Goal: Task Accomplishment & Management: Manage account settings

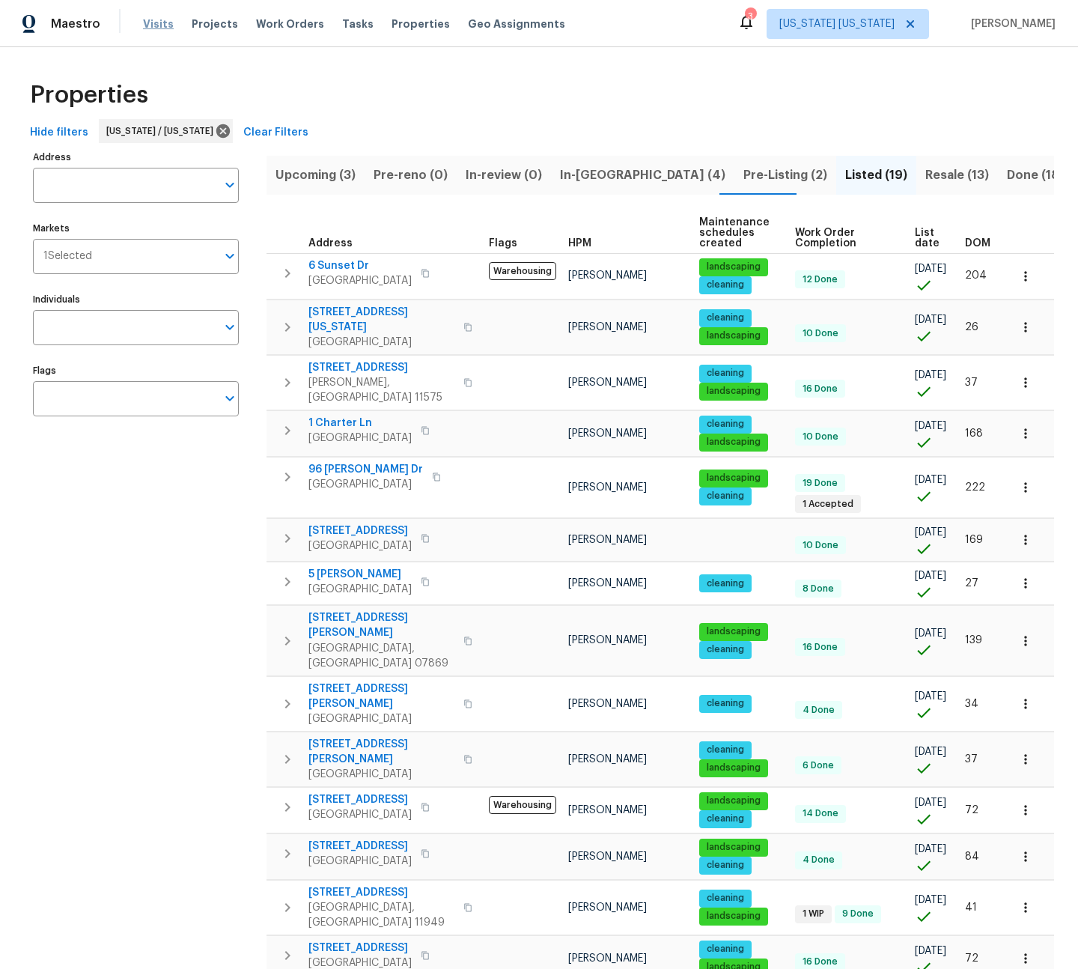
click at [148, 28] on span "Visits" at bounding box center [158, 23] width 31 height 15
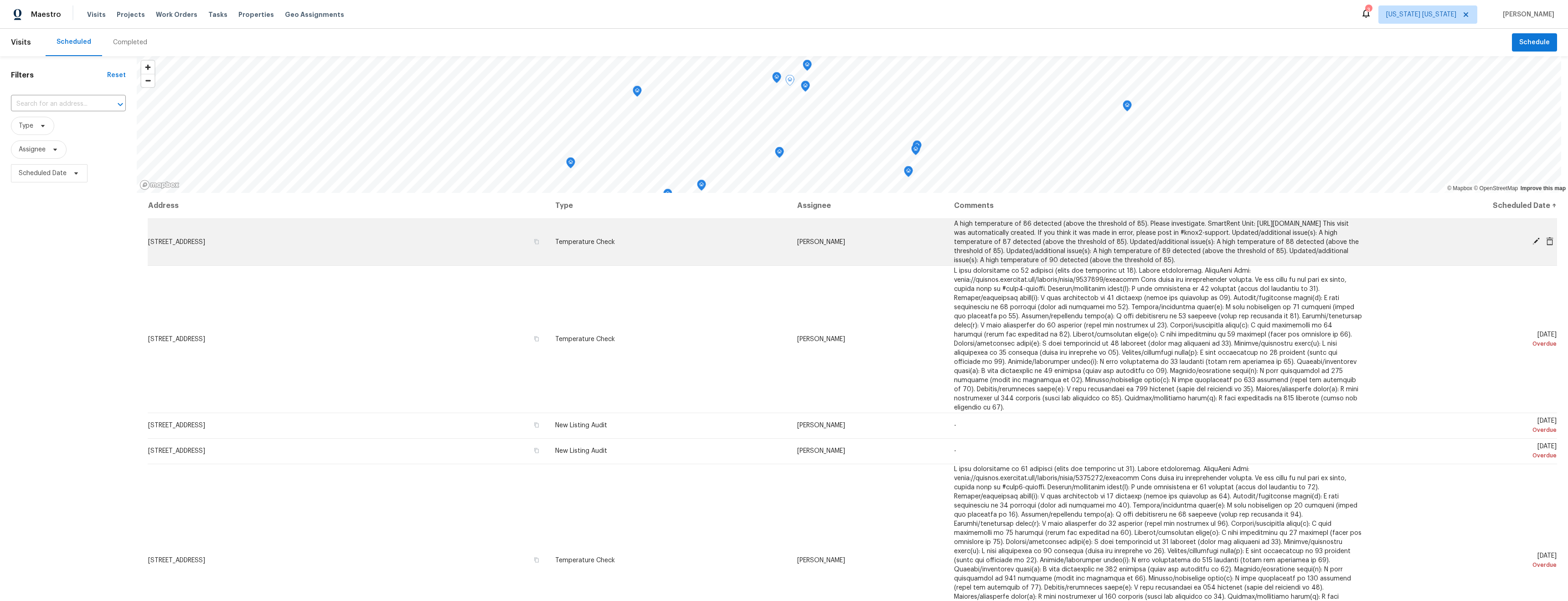
click at [1546, 245] on icon at bounding box center [1550, 241] width 7 height 8
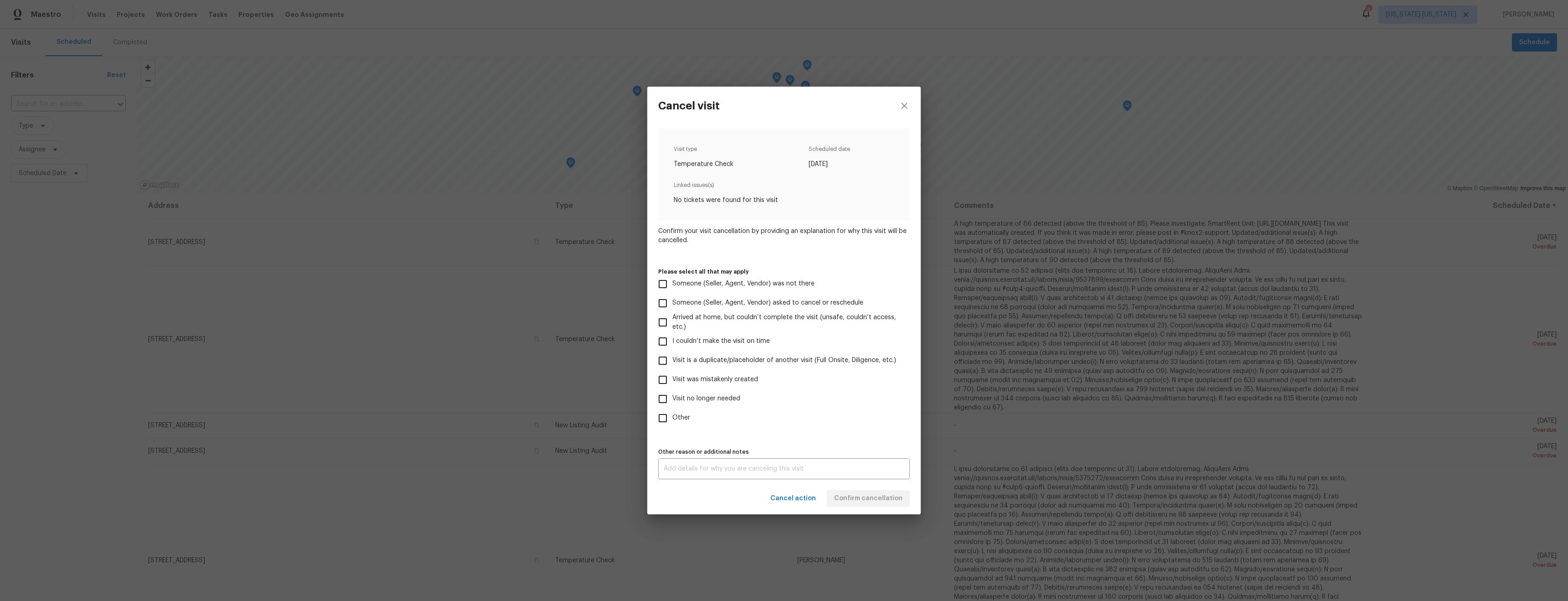
drag, startPoint x: 677, startPoint y: 399, endPoint x: 698, endPoint y: 405, distance: 21.8
click at [677, 399] on span "Visit no longer needed" at bounding box center [707, 399] width 68 height 10
click at [663, 401] on input "Visit no longer needed" at bounding box center [662, 399] width 19 height 19
checkbox input "true"
click at [662, 360] on input "Visit is a duplicate/placeholder of another visit (Full Onsite, Diligence, etc.)" at bounding box center [662, 360] width 19 height 19
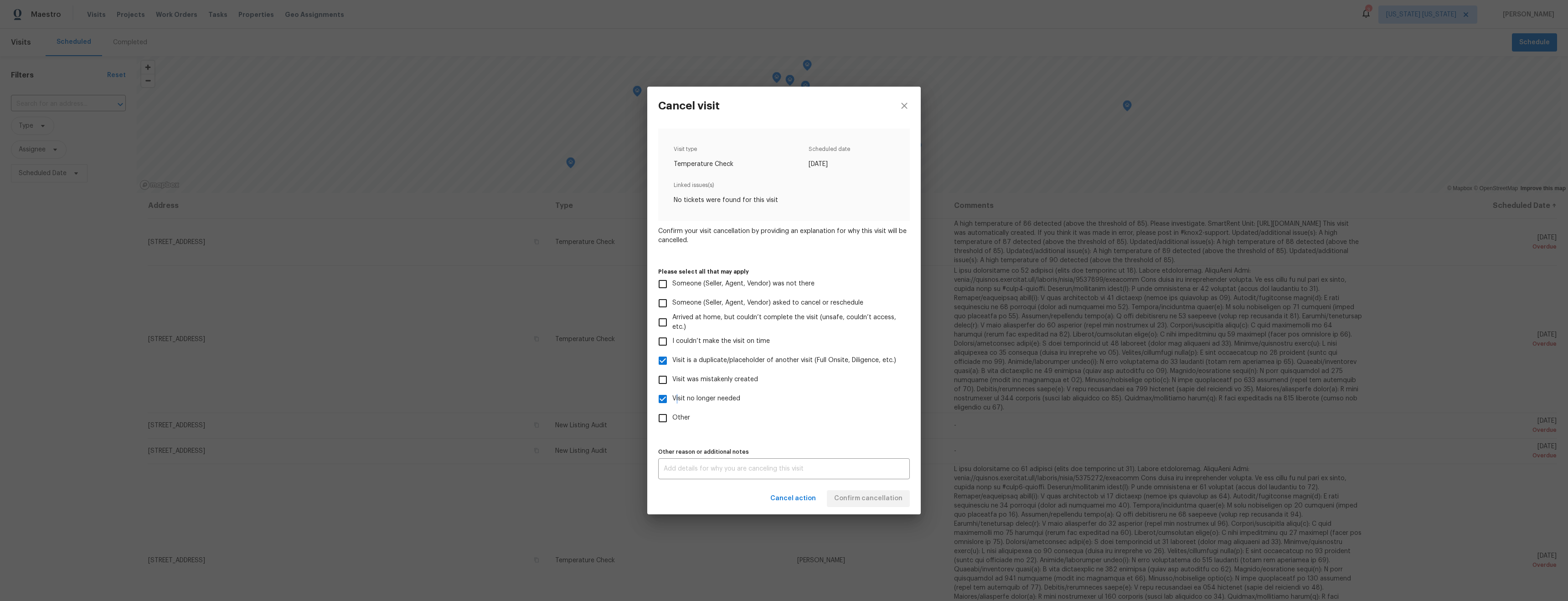
click at [665, 363] on input "Visit is a duplicate/placeholder of another visit (Full Onsite, Diligence, etc.)" at bounding box center [662, 360] width 19 height 19
checkbox input "false"
click at [750, 471] on textarea at bounding box center [783, 469] width 240 height 6
type textarea "T"
type textarea "No hvac unit in property"
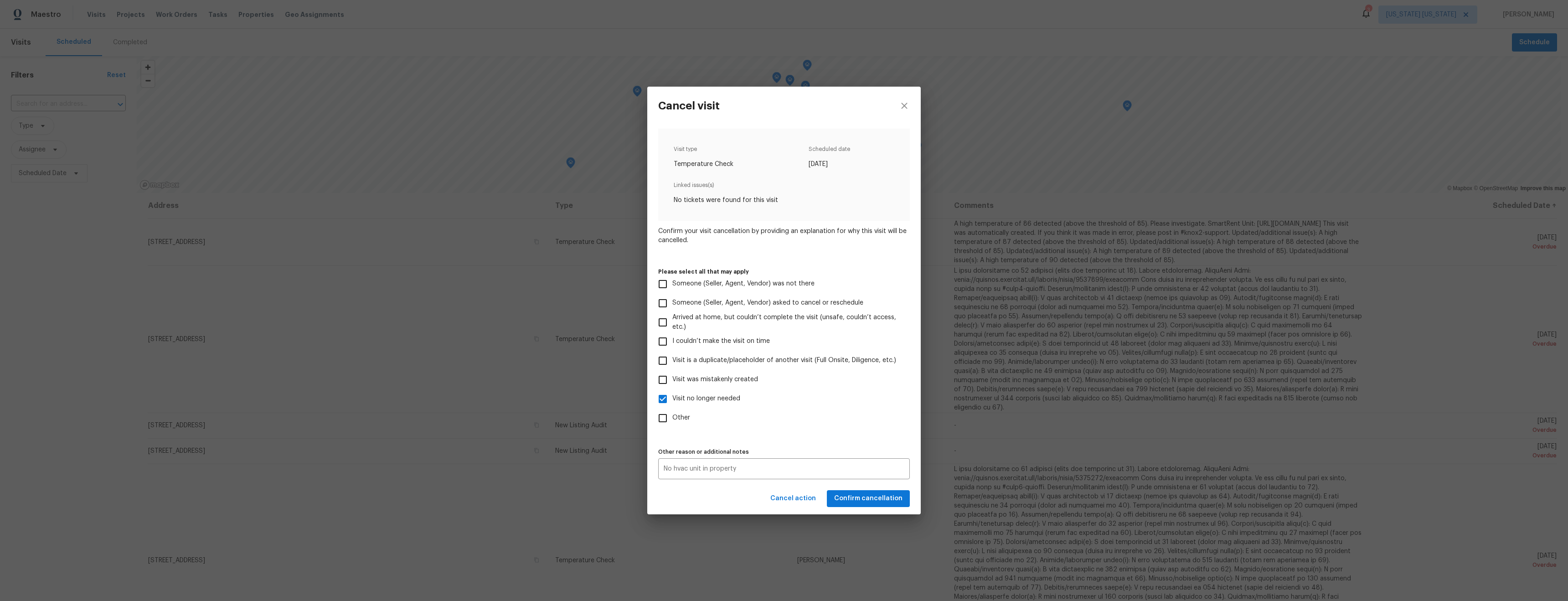
click at [835, 438] on div "Visit type Temperature Check Scheduled date 6/4/2025 Linked issues(s) No ticket…" at bounding box center [783, 304] width 251 height 351
click at [863, 498] on span "Confirm cancellation" at bounding box center [868, 498] width 68 height 12
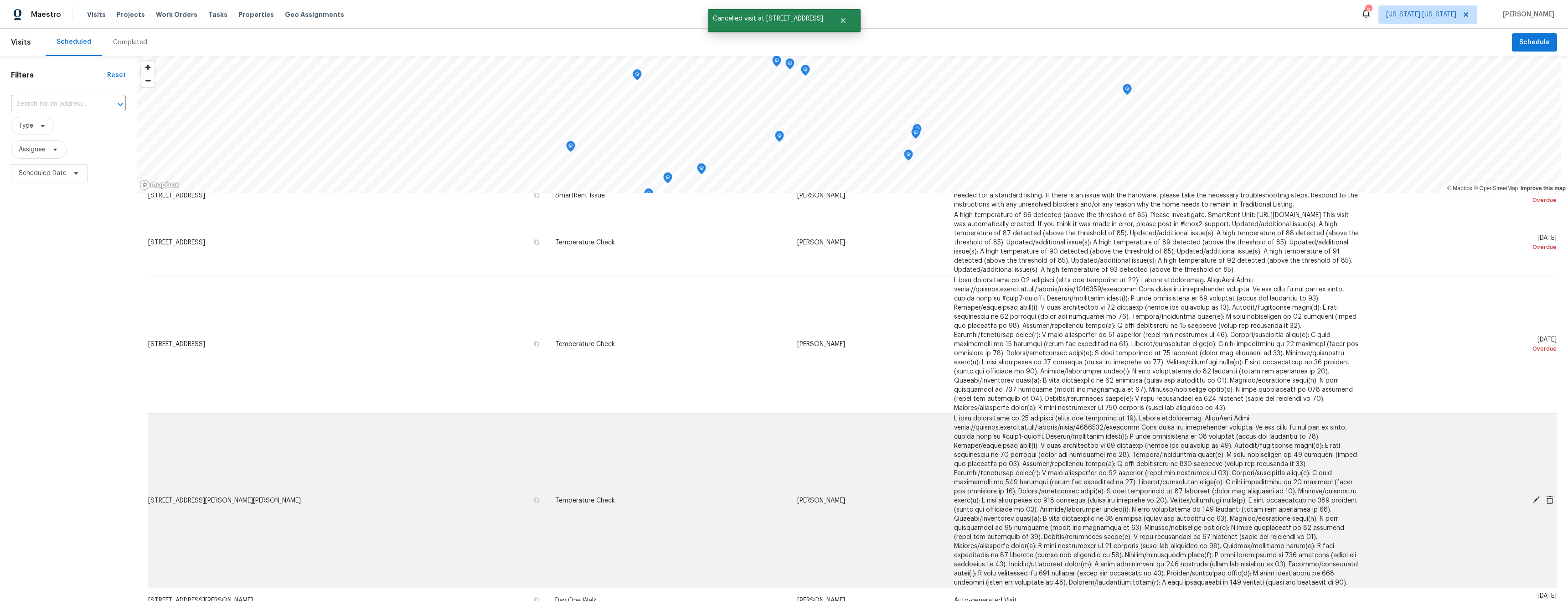
scroll to position [568, 0]
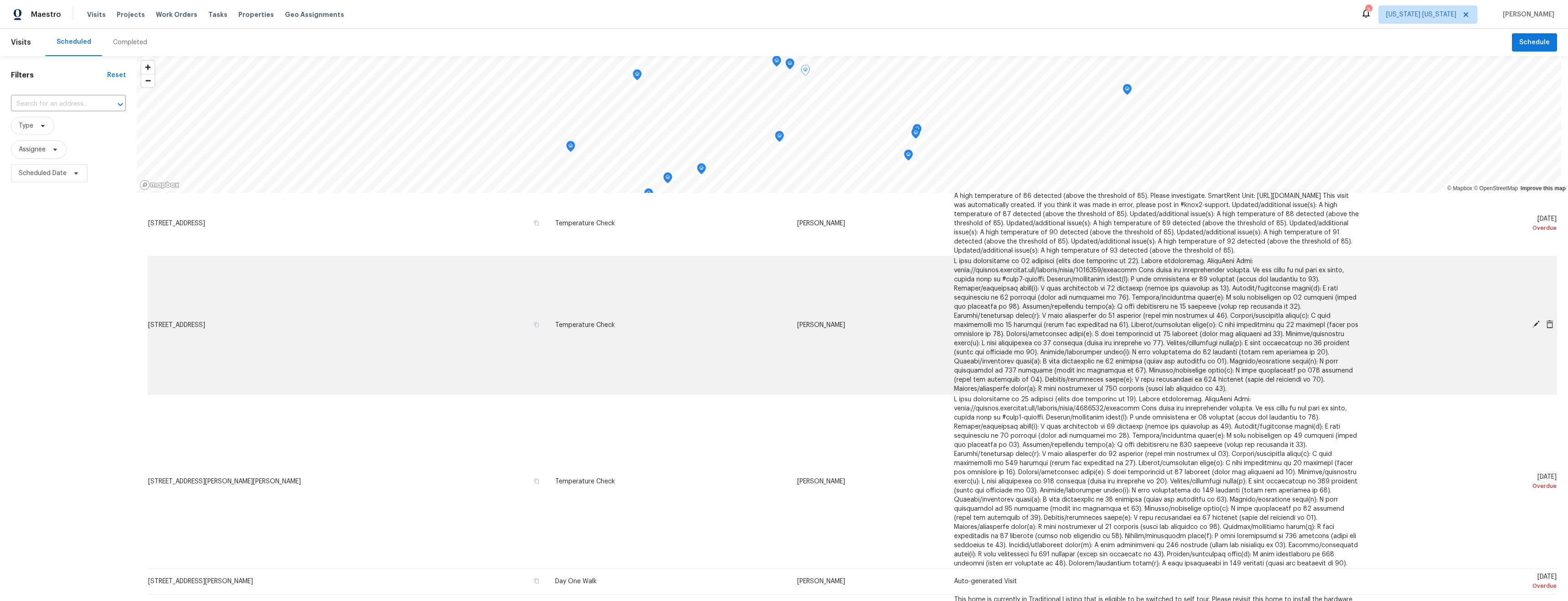
click at [1546, 328] on icon at bounding box center [1550, 324] width 7 height 8
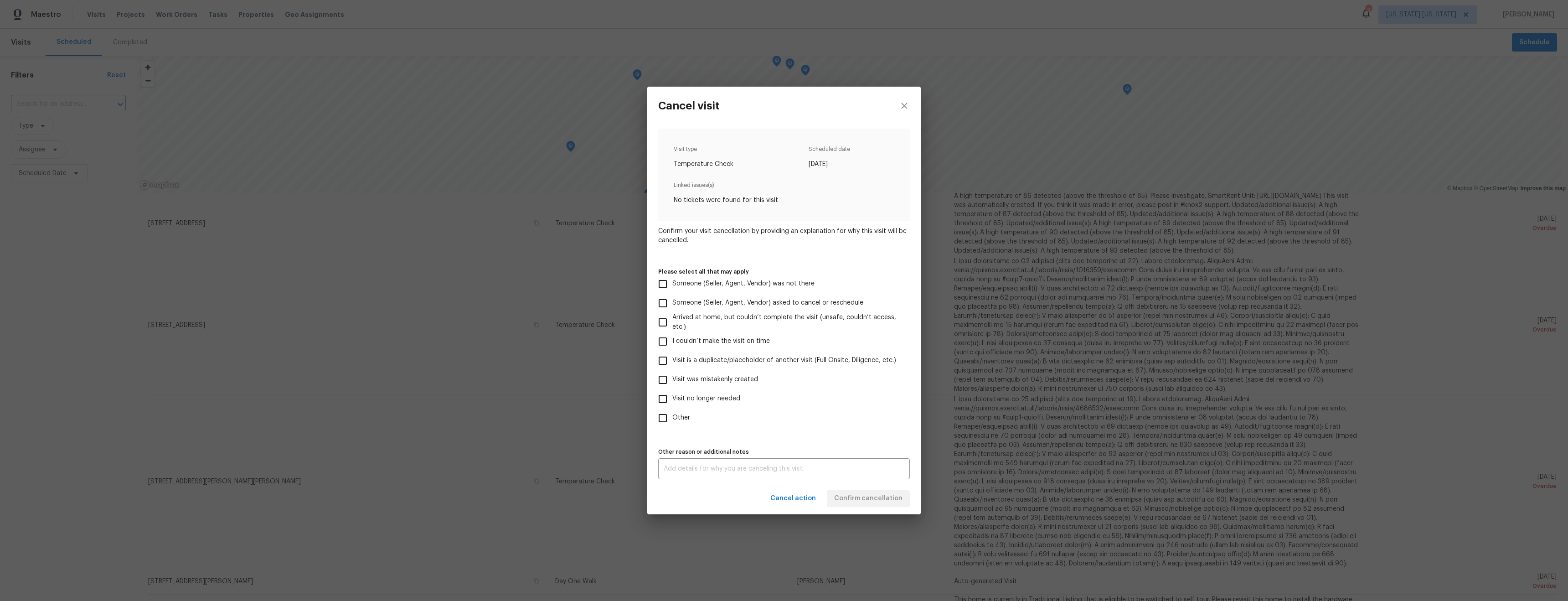
click at [677, 416] on span "Other" at bounding box center [681, 418] width 18 height 10
click at [673, 416] on input "Other" at bounding box center [662, 418] width 19 height 19
checkbox input "true"
click at [693, 399] on span "Visit no longer needed" at bounding box center [707, 399] width 68 height 10
click at [673, 399] on input "Visit no longer needed" at bounding box center [662, 399] width 19 height 19
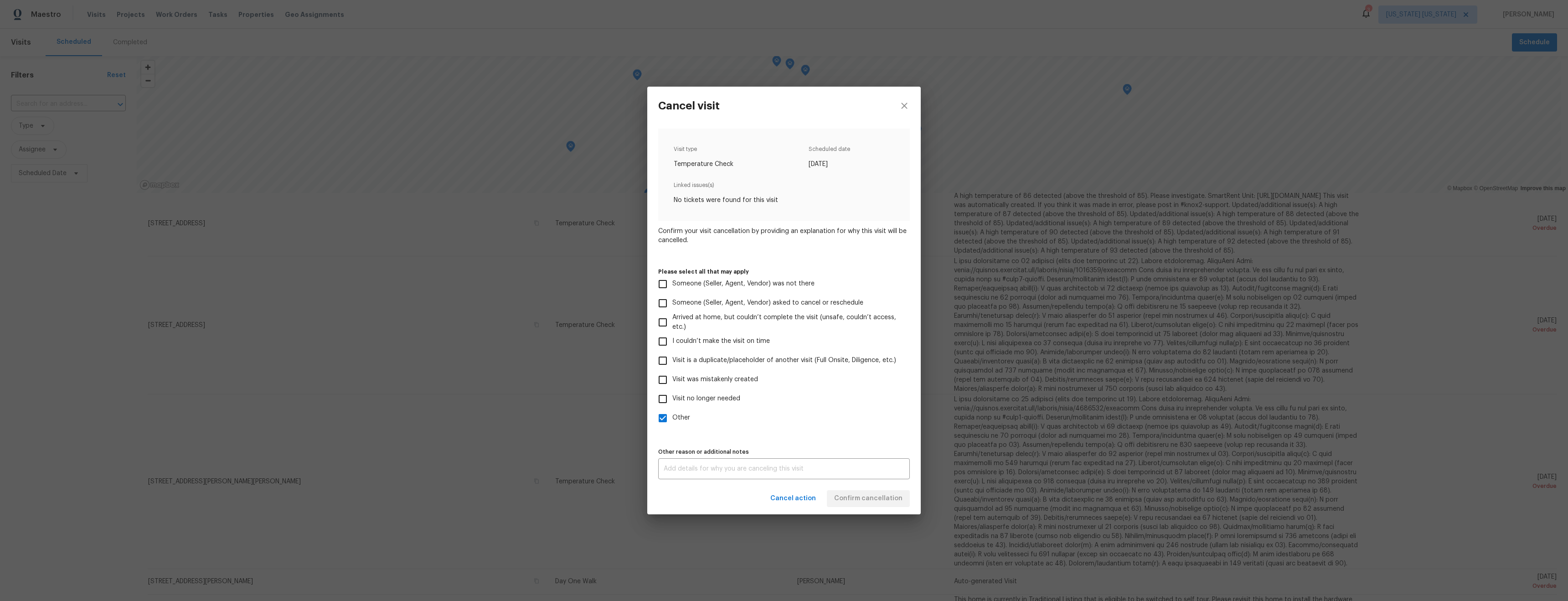
checkbox input "true"
click at [679, 416] on span "Other" at bounding box center [681, 418] width 18 height 10
click at [673, 416] on input "Other" at bounding box center [662, 418] width 19 height 19
checkbox input "false"
click at [699, 462] on div "x Other reason or additional notes" at bounding box center [783, 469] width 251 height 21
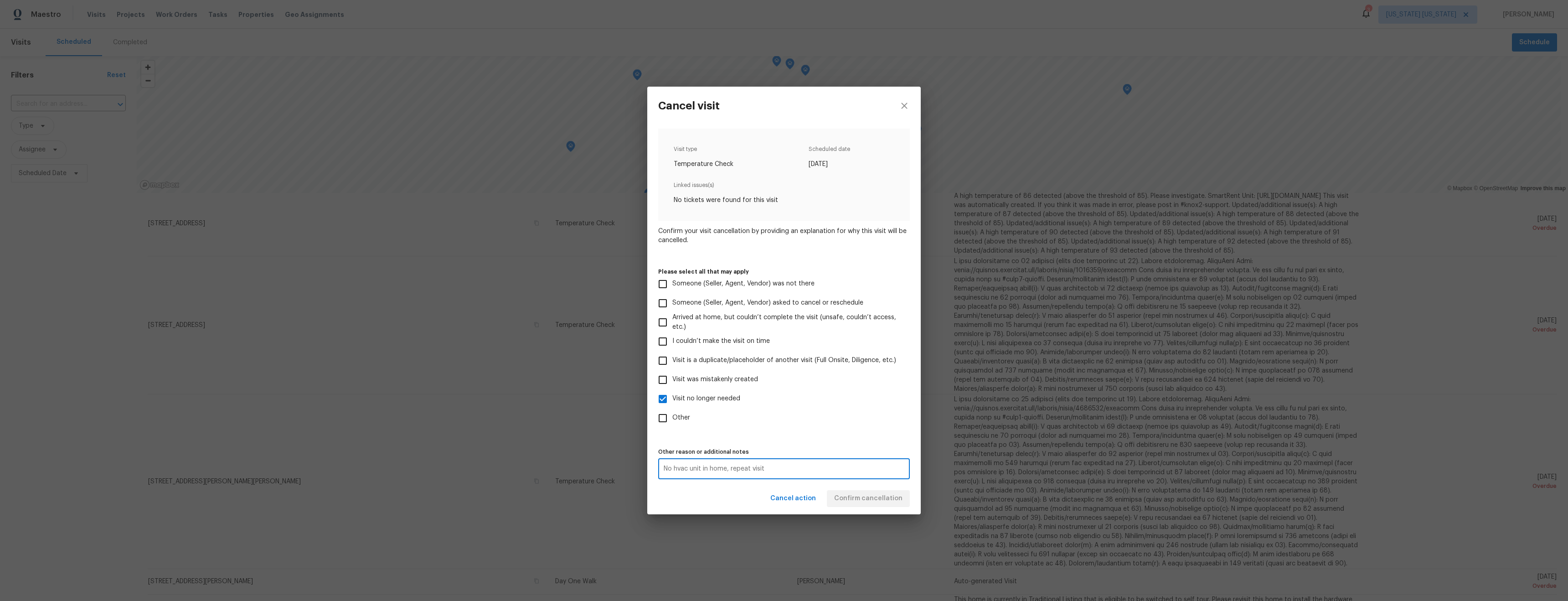
type textarea "No hvac unit in home, repeat visit"
click at [828, 457] on div "Other reason or additional notes No hvac unit in home, repeat visit x Other rea…" at bounding box center [783, 462] width 251 height 33
click at [856, 500] on span "Confirm cancellation" at bounding box center [868, 498] width 68 height 12
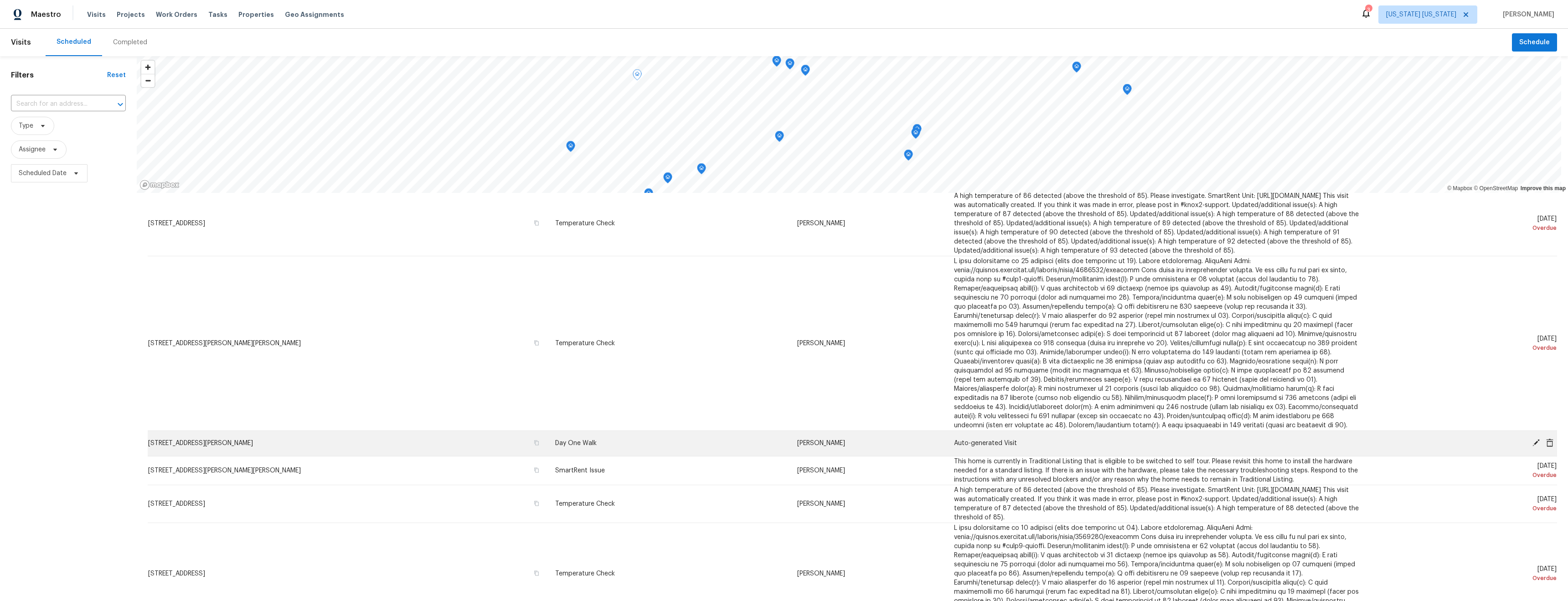
click at [1546, 446] on icon at bounding box center [1550, 442] width 7 height 8
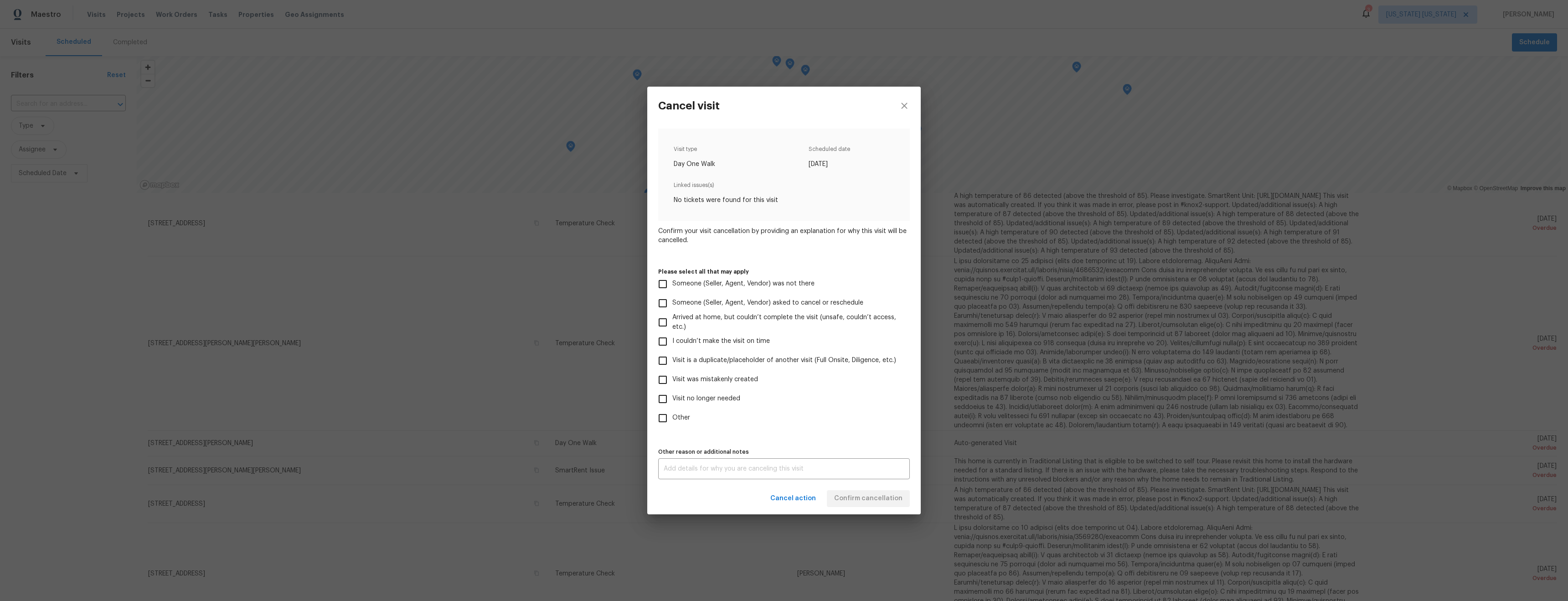
click at [684, 362] on span "Visit is a duplicate/placeholder of another visit (Full Onsite, Diligence, etc.)" at bounding box center [785, 360] width 224 height 10
click at [673, 362] on input "Visit is a duplicate/placeholder of another visit (Full Onsite, Diligence, etc.)" at bounding box center [662, 360] width 19 height 19
checkbox input "true"
click at [735, 469] on textarea at bounding box center [783, 469] width 240 height 6
type textarea "Duplicate visit, home is listed"
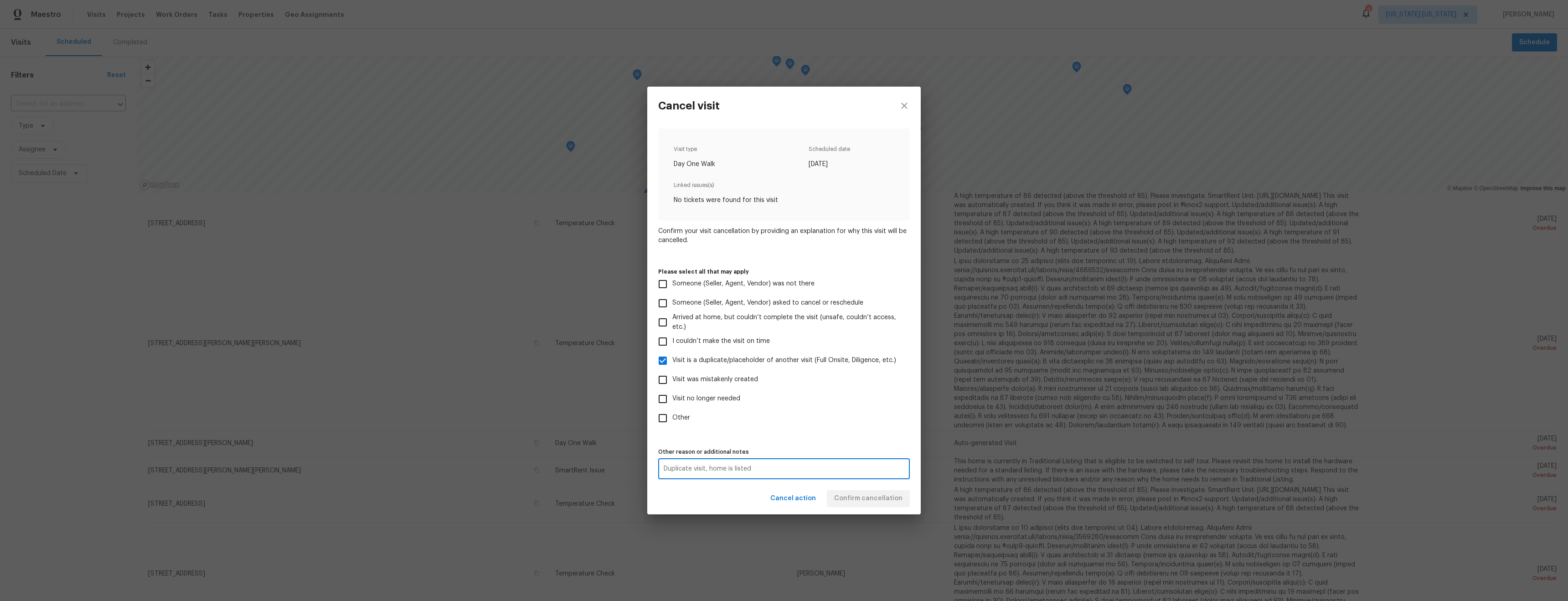
click at [827, 429] on div "Visit type Day One Walk Scheduled date 7/11/2025 Linked issues(s) No tickets we…" at bounding box center [783, 304] width 251 height 351
click at [889, 501] on span "Confirm cancellation" at bounding box center [868, 498] width 68 height 12
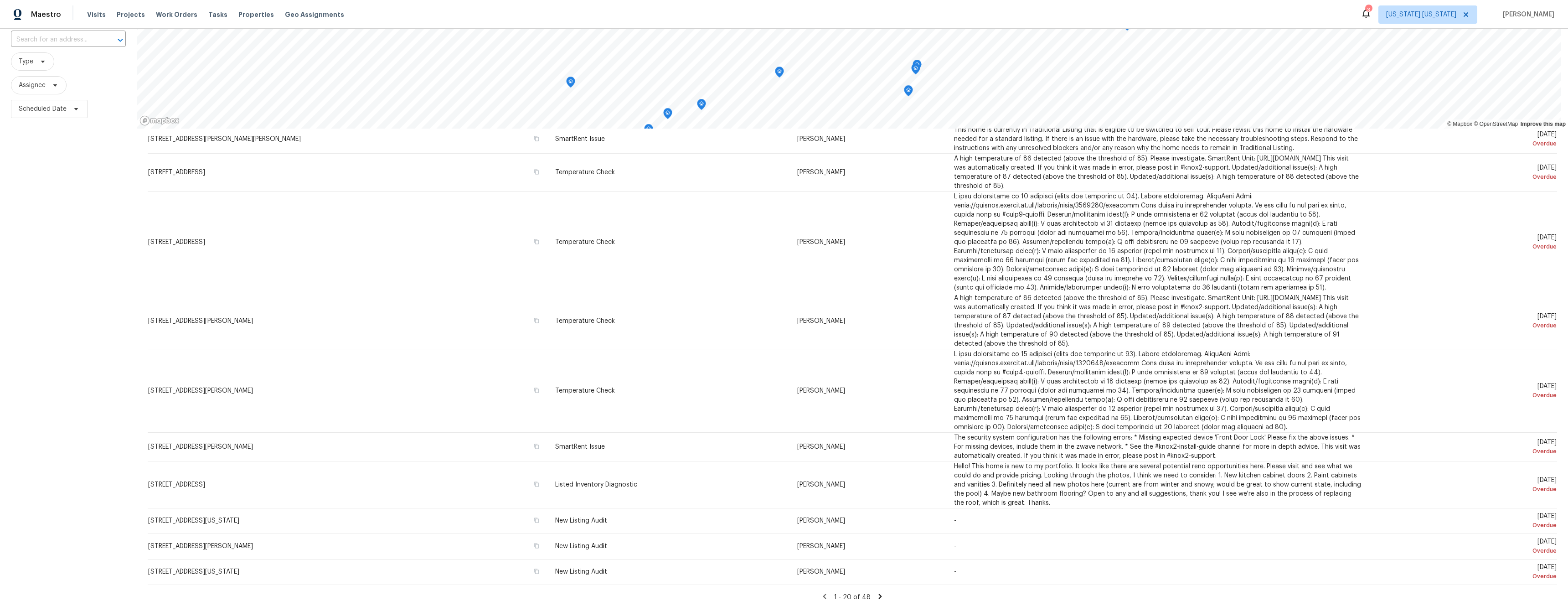
scroll to position [79, 0]
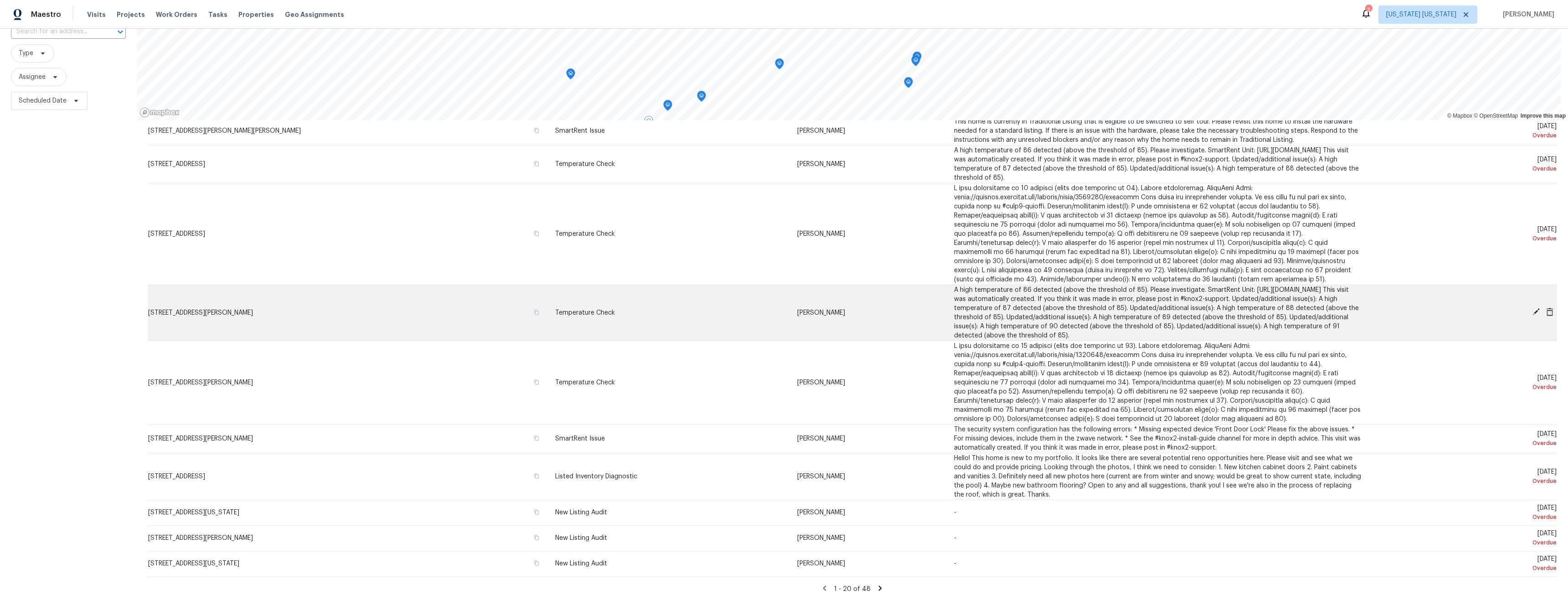
click at [332, 315] on td "1327 Dominic St, Manville, NJ 08835" at bounding box center [348, 312] width 400 height 56
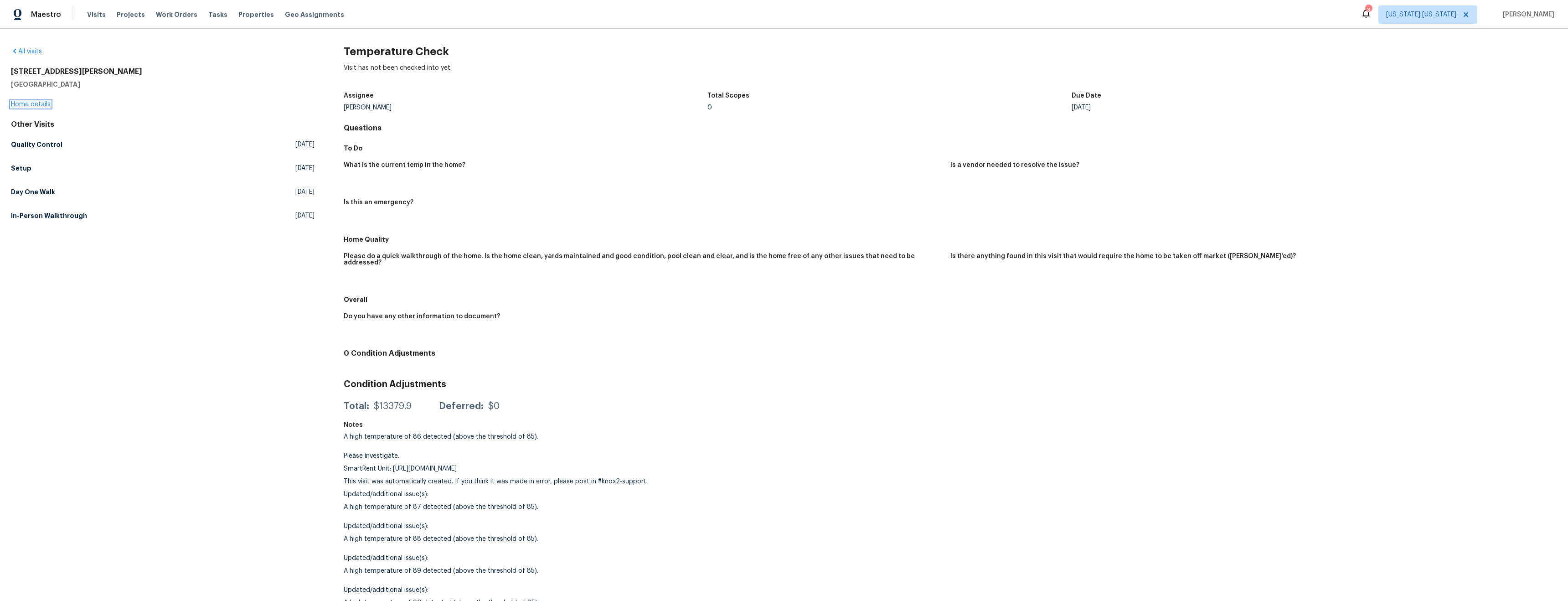
click at [43, 105] on link "Home details" at bounding box center [30, 104] width 40 height 6
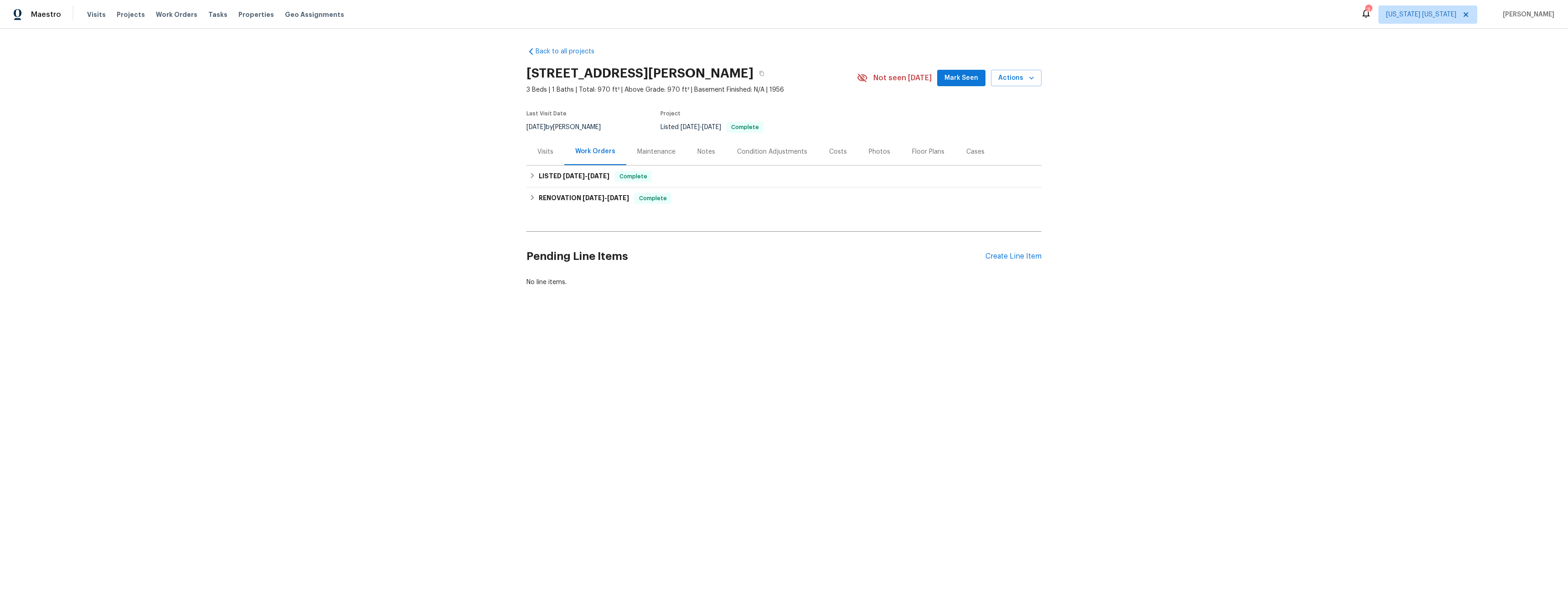
click at [538, 151] on div "Visits" at bounding box center [545, 152] width 16 height 9
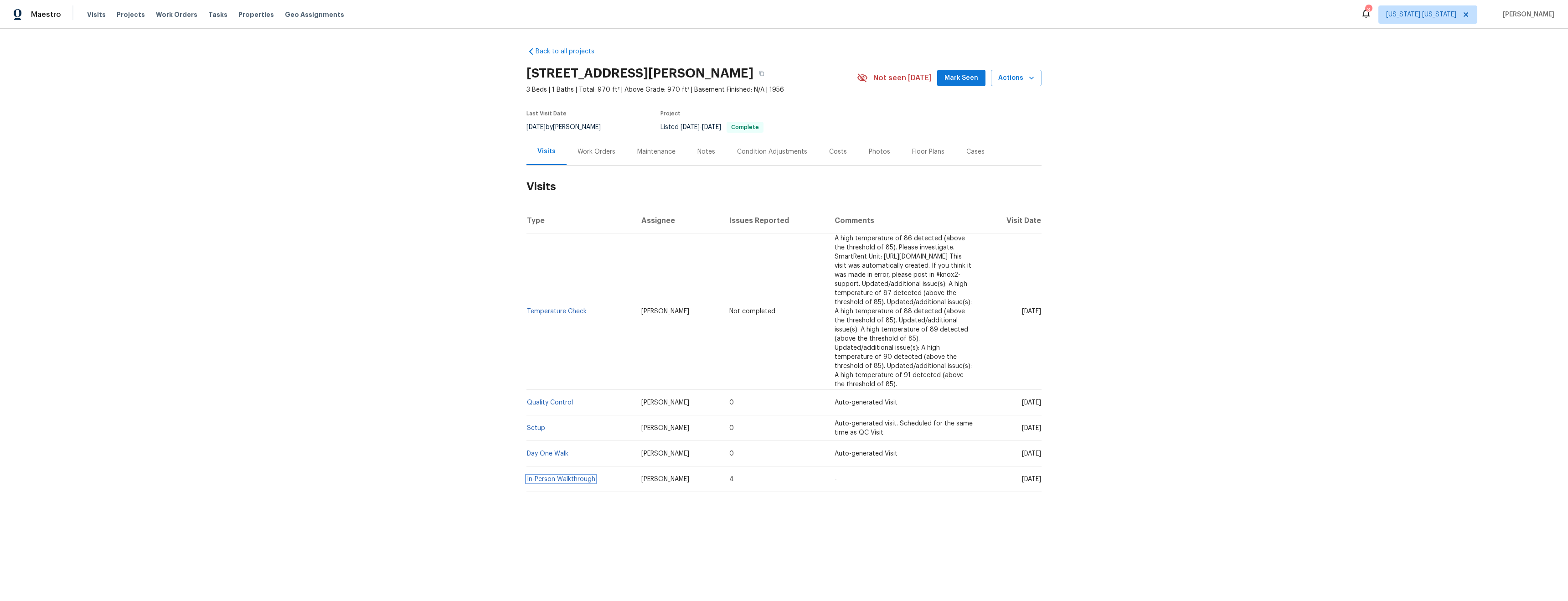
click at [562, 476] on link "In-Person Walkthrough" at bounding box center [561, 479] width 68 height 6
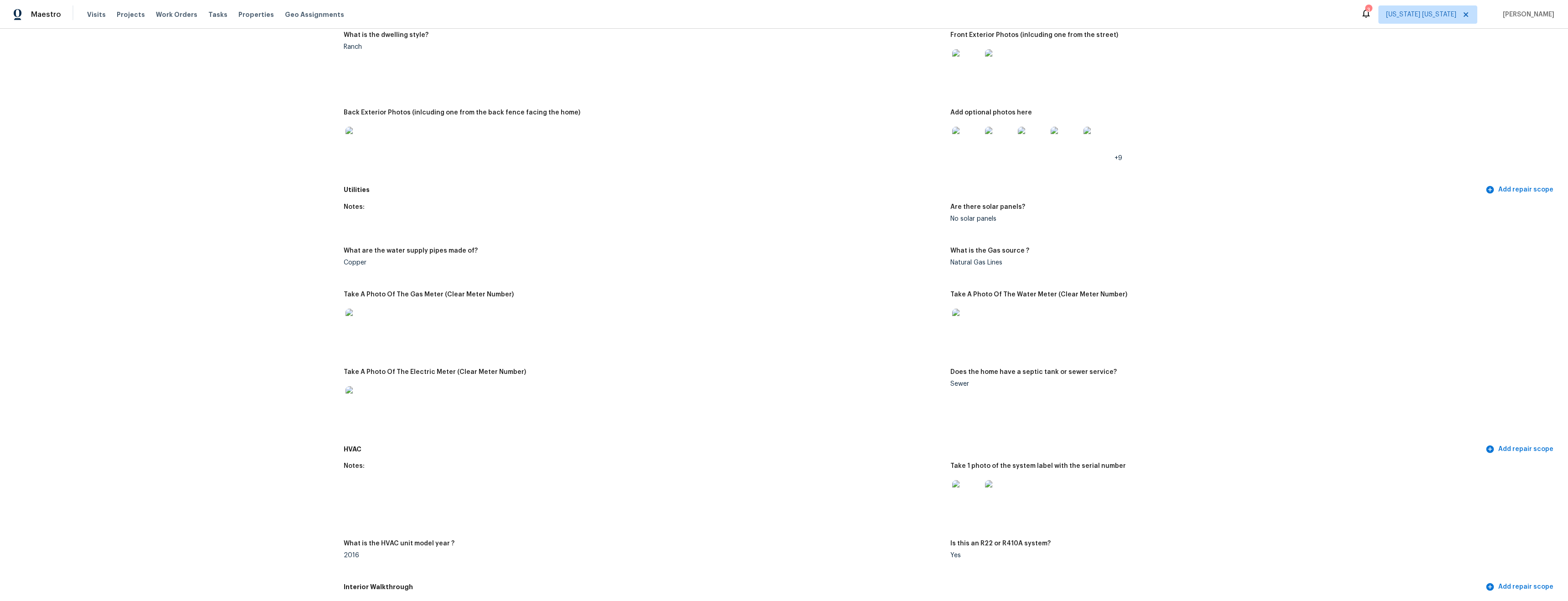
scroll to position [485, 0]
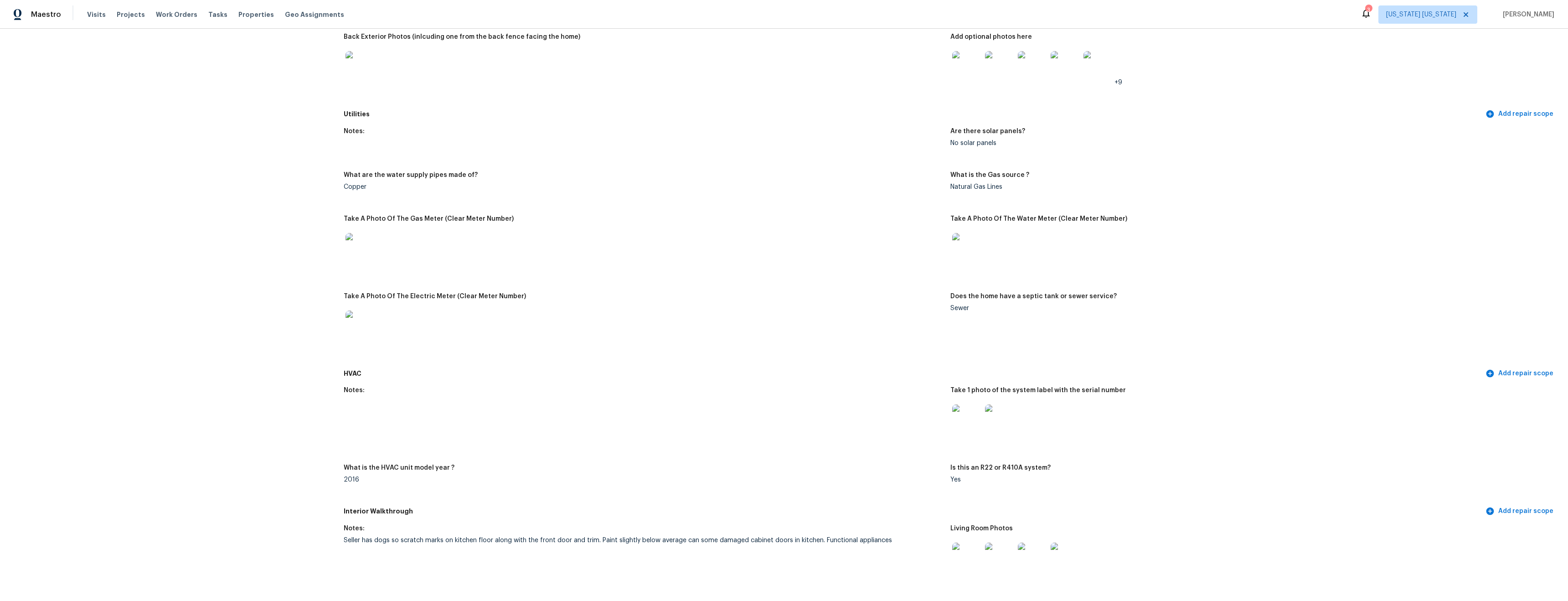
click at [959, 423] on img at bounding box center [967, 419] width 29 height 29
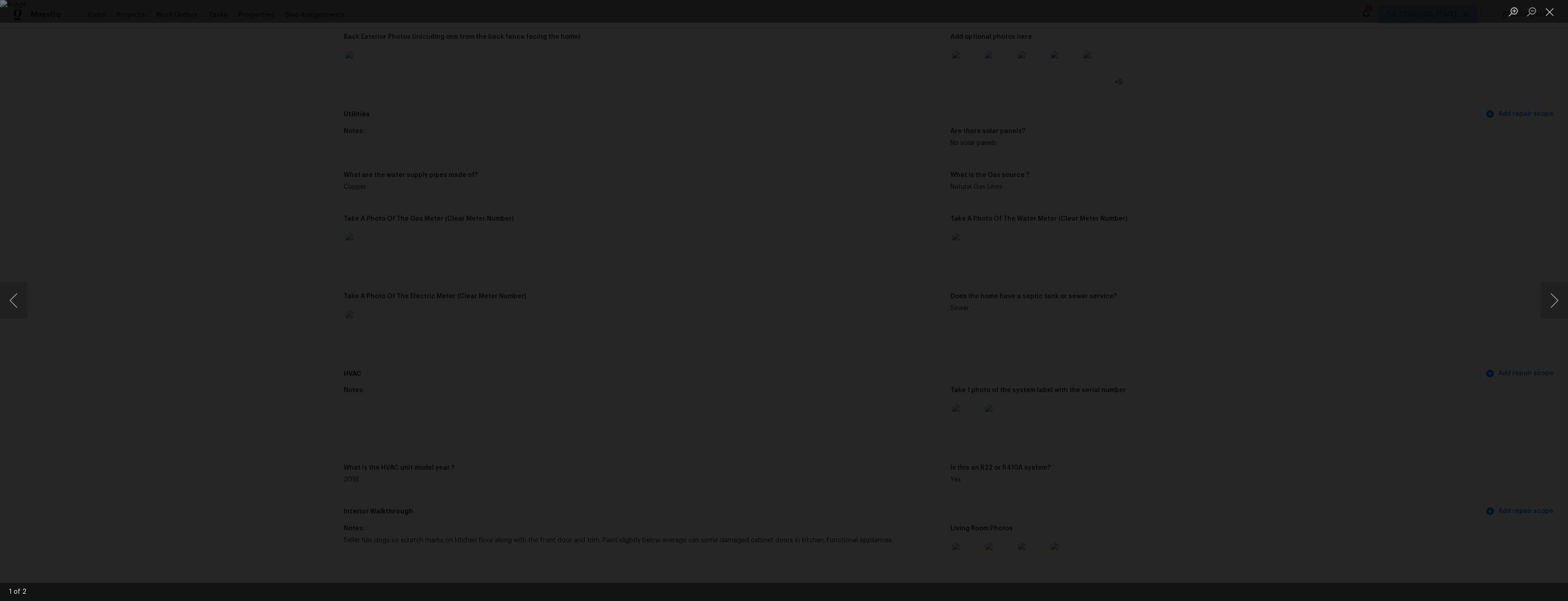
click at [1166, 431] on div "Lightbox" at bounding box center [784, 300] width 1568 height 601
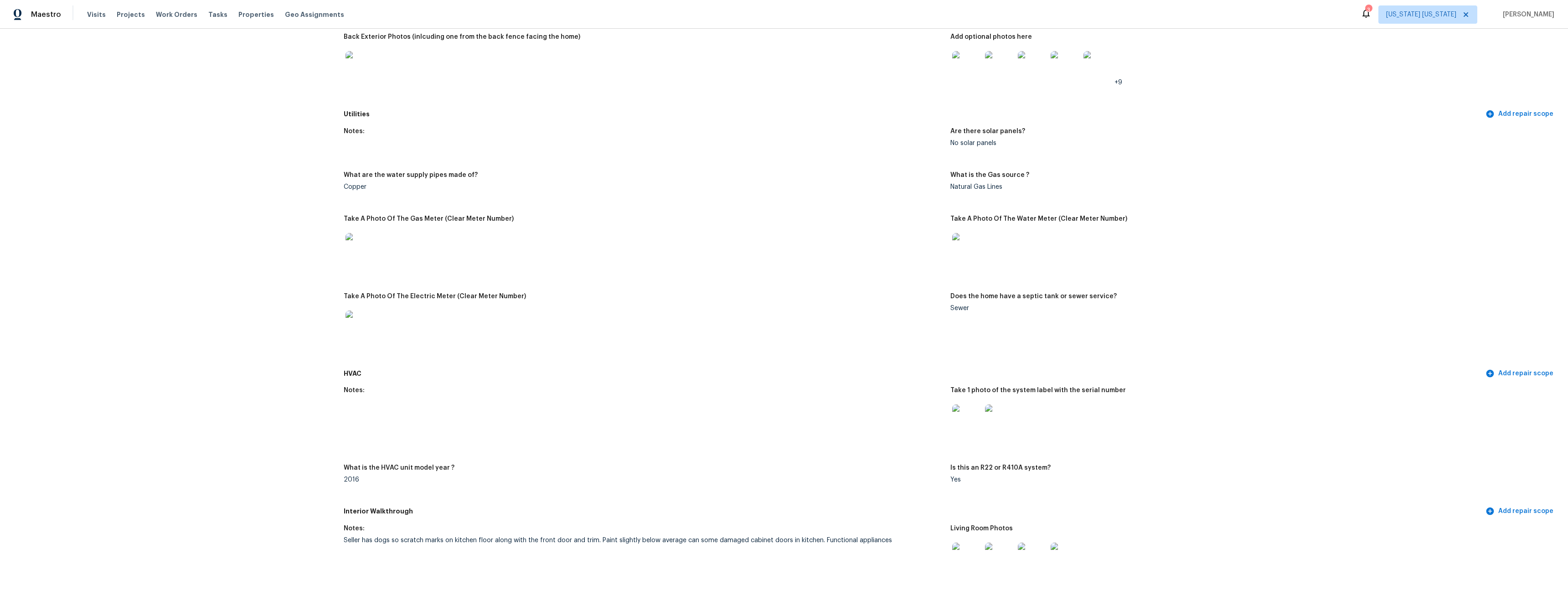
click at [999, 423] on img at bounding box center [999, 419] width 29 height 29
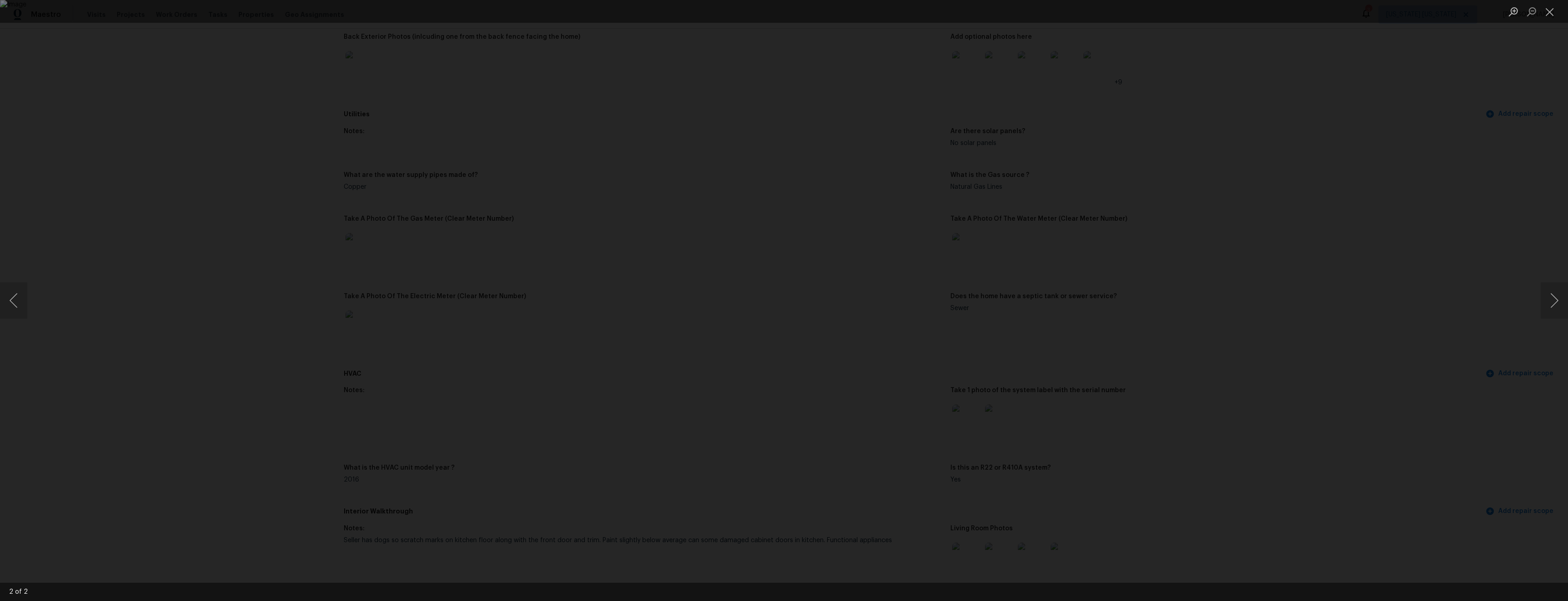
click at [1197, 454] on div "Lightbox" at bounding box center [784, 300] width 1568 height 601
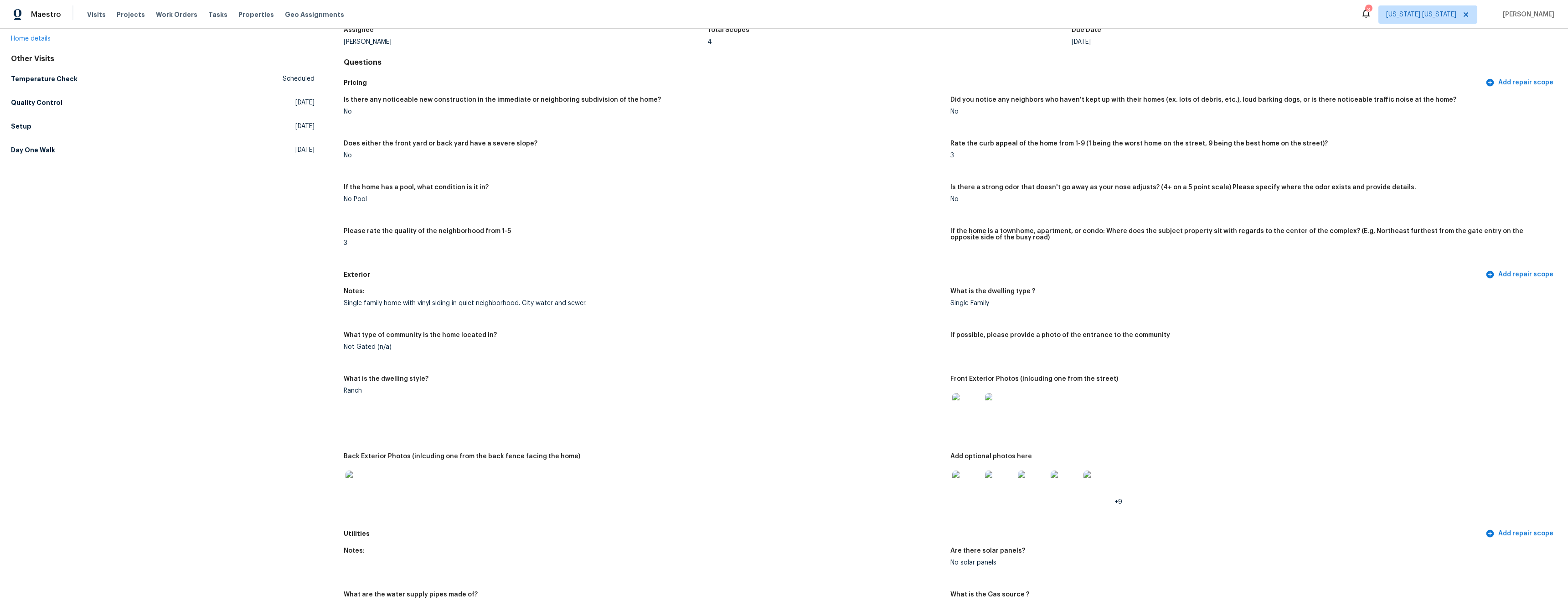
scroll to position [0, 0]
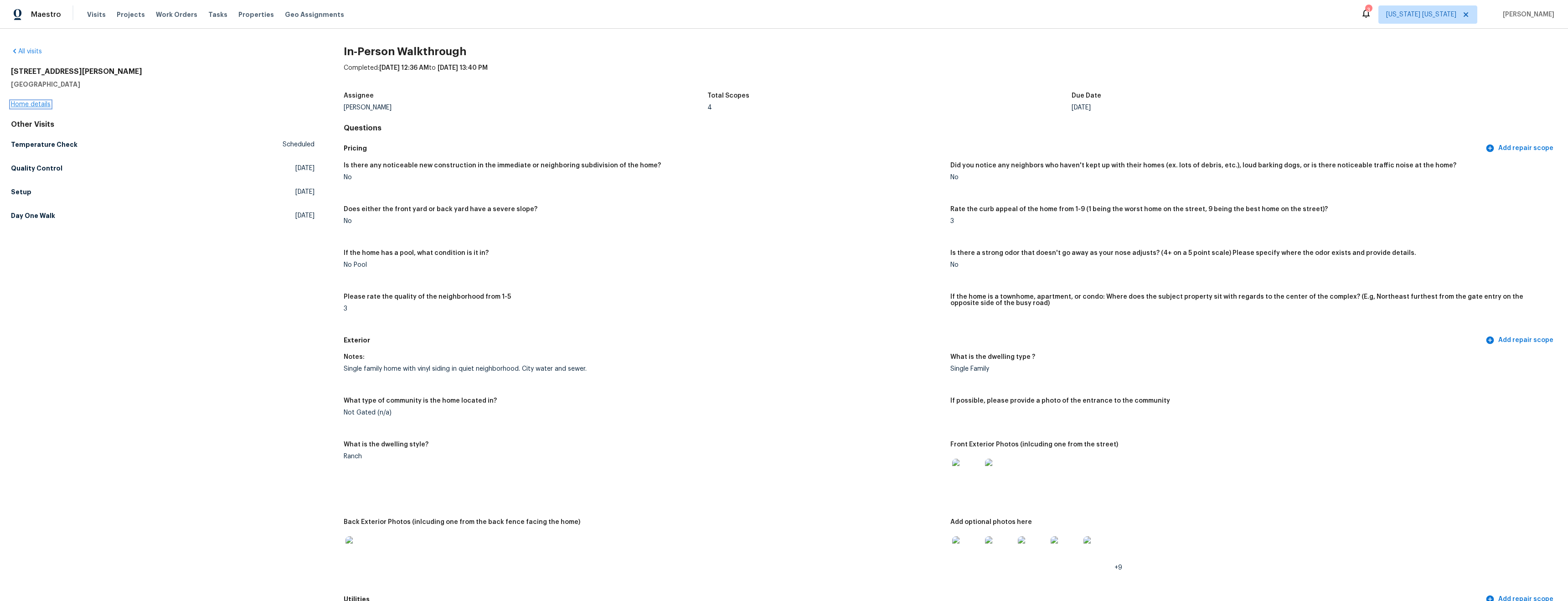
click at [30, 101] on link "Home details" at bounding box center [30, 104] width 40 height 6
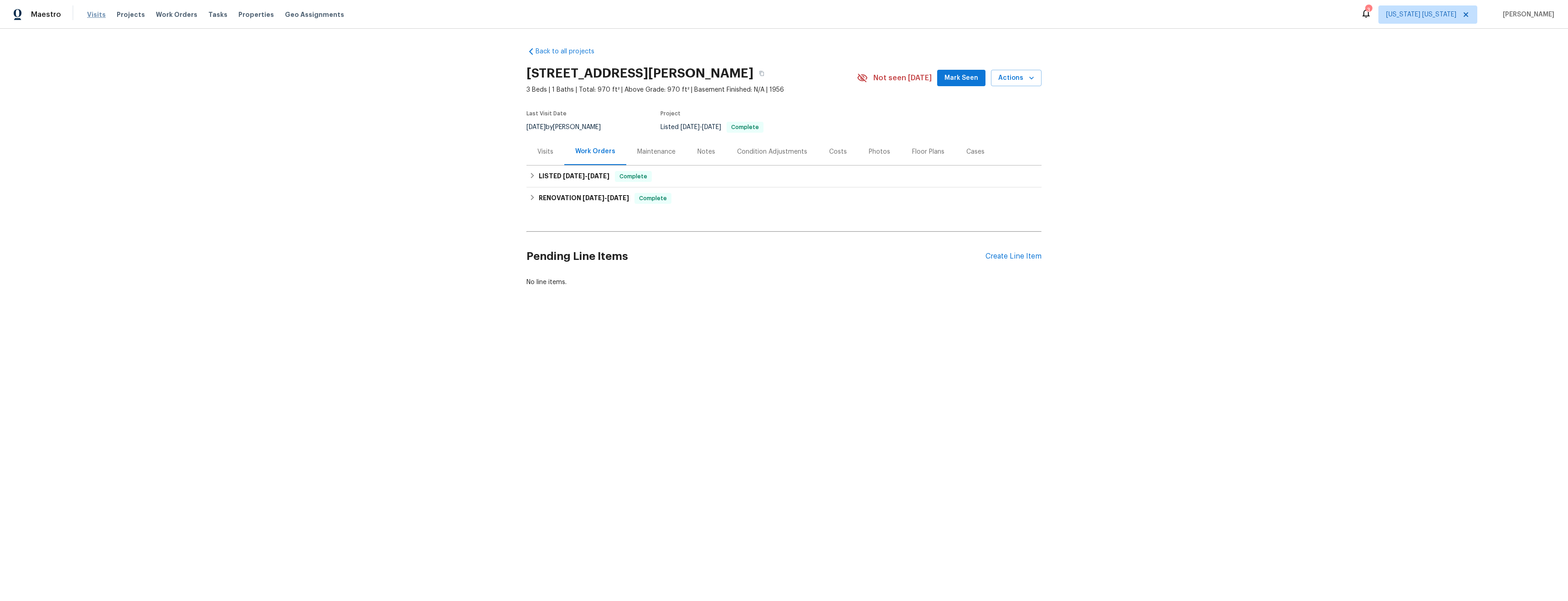
click at [96, 15] on span "Visits" at bounding box center [96, 14] width 19 height 9
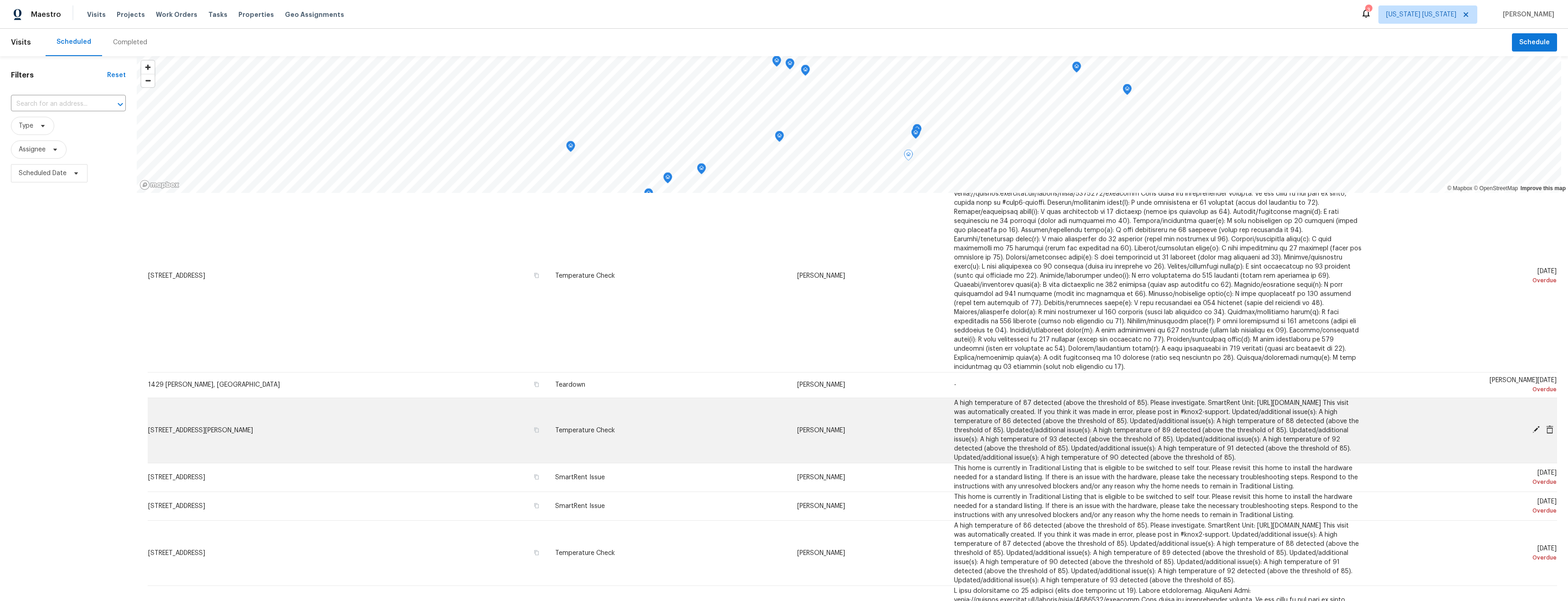
scroll to position [238, 0]
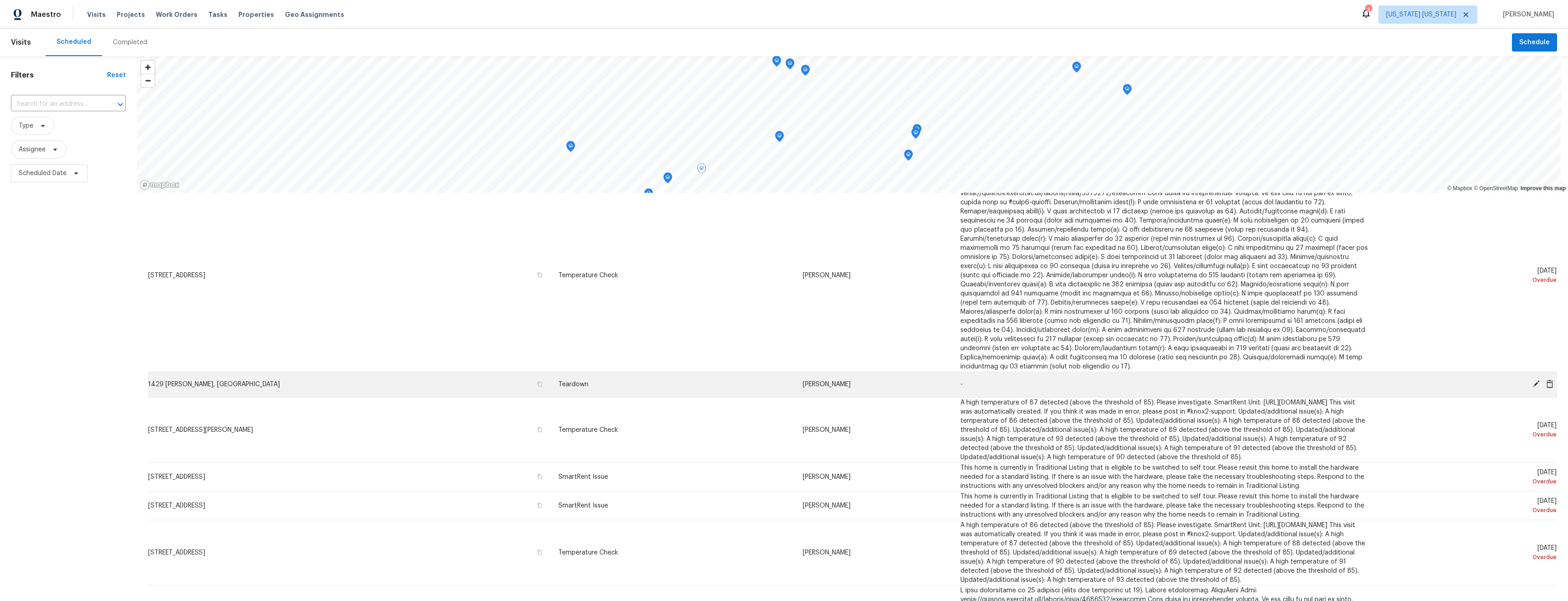
click at [1546, 387] on icon at bounding box center [1550, 383] width 7 height 8
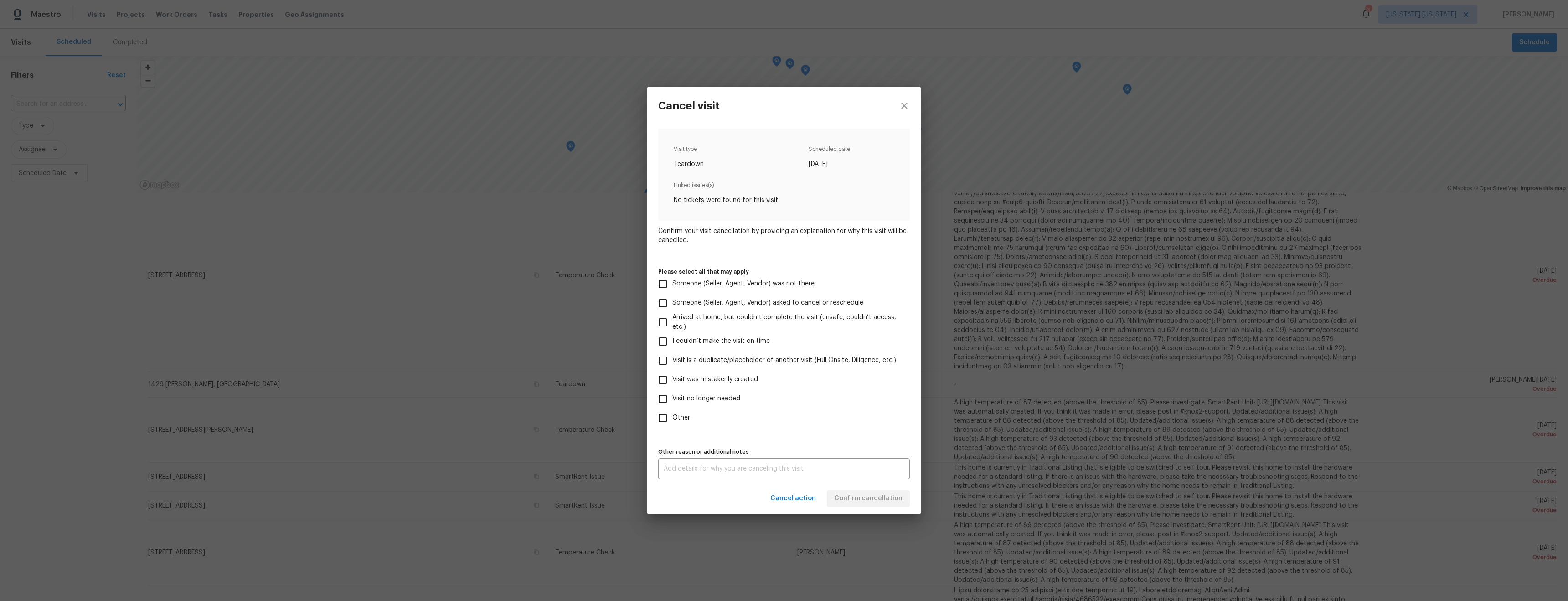
click at [685, 359] on span "Visit is a duplicate/placeholder of another visit (Full Onsite, Diligence, etc.)" at bounding box center [785, 360] width 224 height 10
click at [673, 359] on input "Visit is a duplicate/placeholder of another visit (Full Onsite, Diligence, etc.)" at bounding box center [662, 360] width 19 height 19
checkbox input "true"
click at [755, 468] on textarea at bounding box center [783, 469] width 240 height 6
type textarea "Duplicate visit, teardown visit was completed"
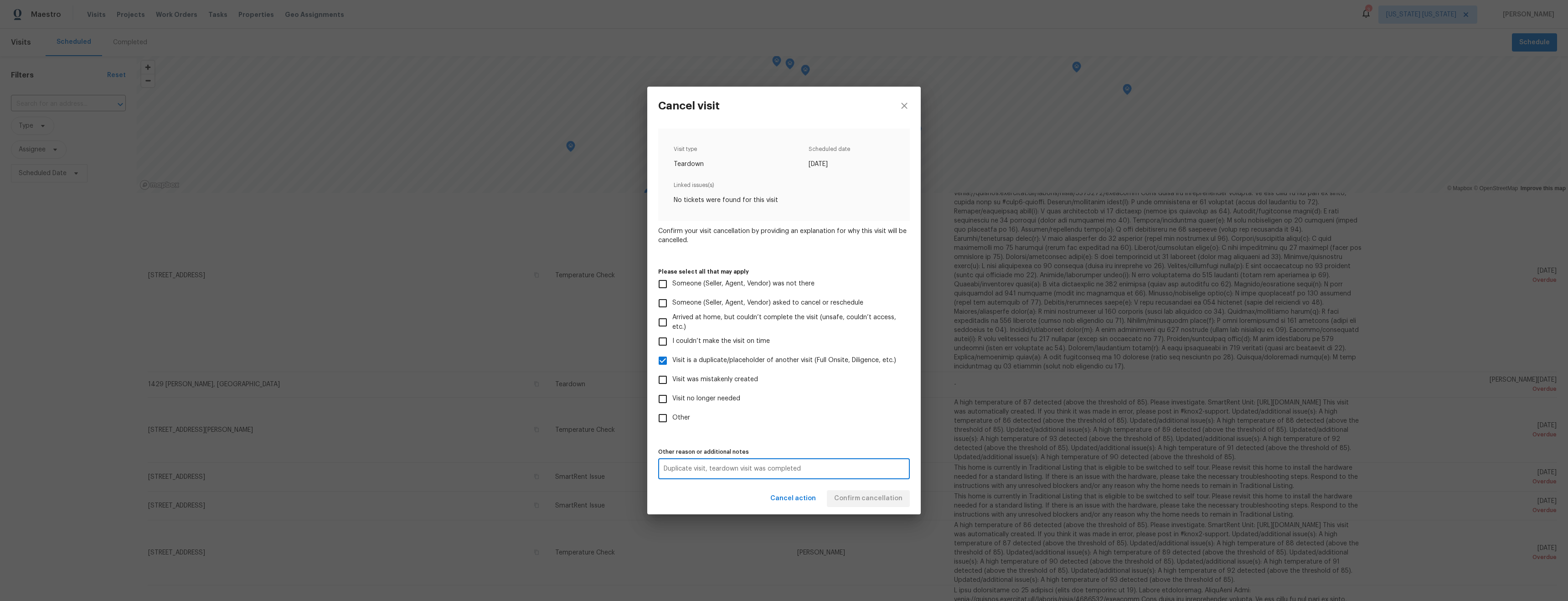
click at [841, 431] on div "Visit type Teardown Scheduled date 6/22/2025 Linked issues(s) No tickets were f…" at bounding box center [783, 304] width 251 height 351
click at [899, 498] on span "Confirm cancellation" at bounding box center [868, 498] width 68 height 12
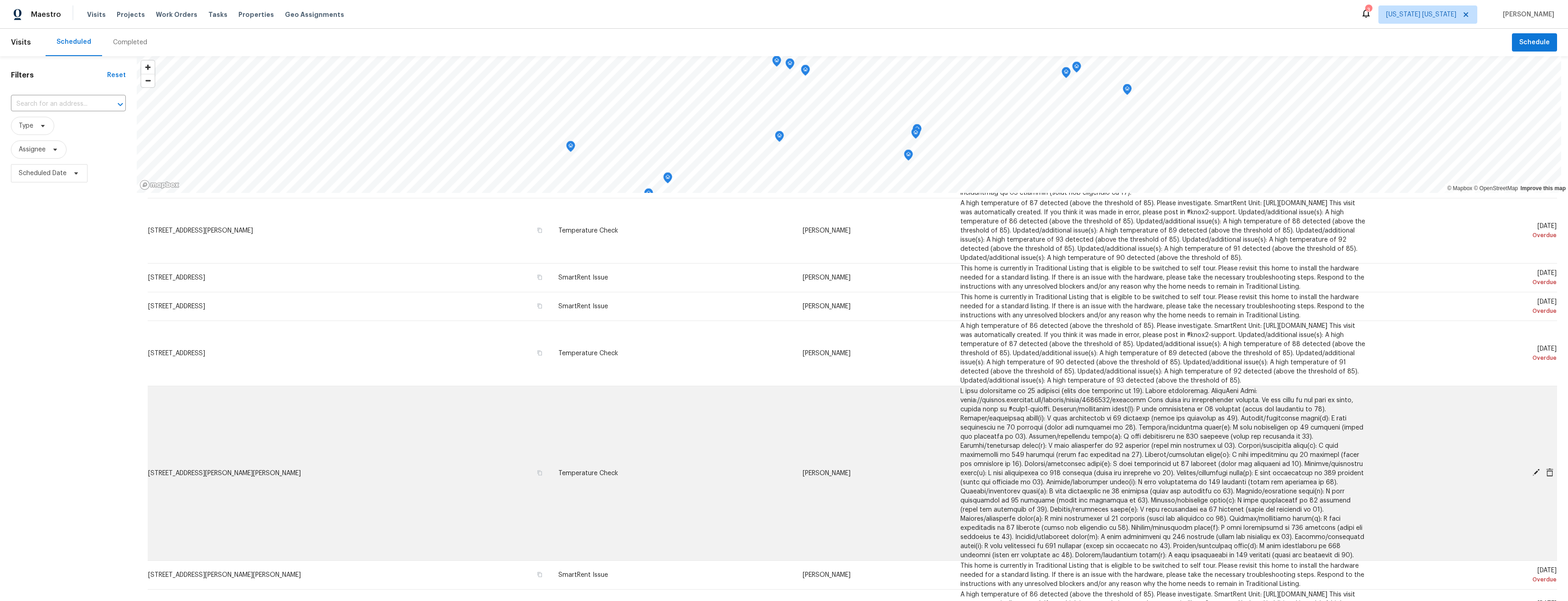
scroll to position [410, 0]
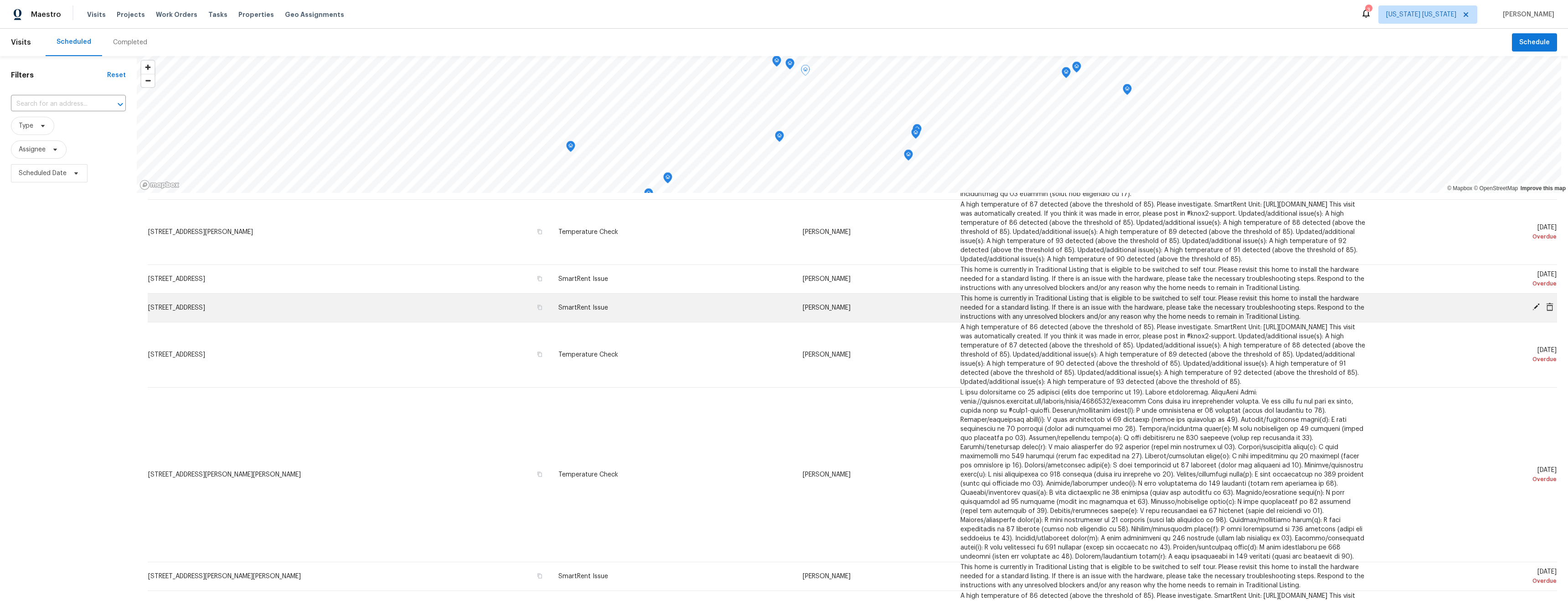
click at [1546, 311] on icon at bounding box center [1550, 306] width 7 height 8
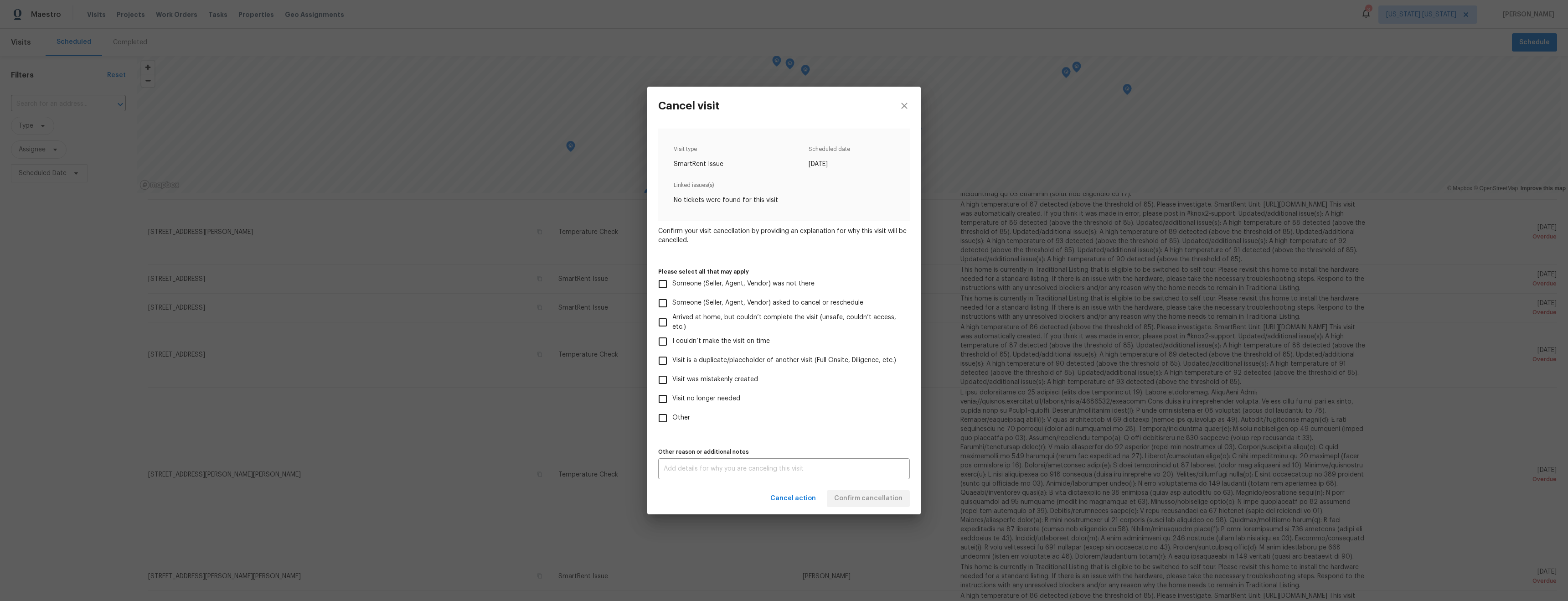
click at [663, 400] on input "Visit no longer needed" at bounding box center [662, 399] width 19 height 19
checkbox input "true"
click at [717, 463] on div "x Other reason or additional notes" at bounding box center [783, 469] width 251 height 21
type textarea "Home is in resale"
click at [662, 359] on input "Visit is a duplicate/placeholder of another visit (Full Onsite, Diligence, etc.)" at bounding box center [662, 360] width 19 height 19
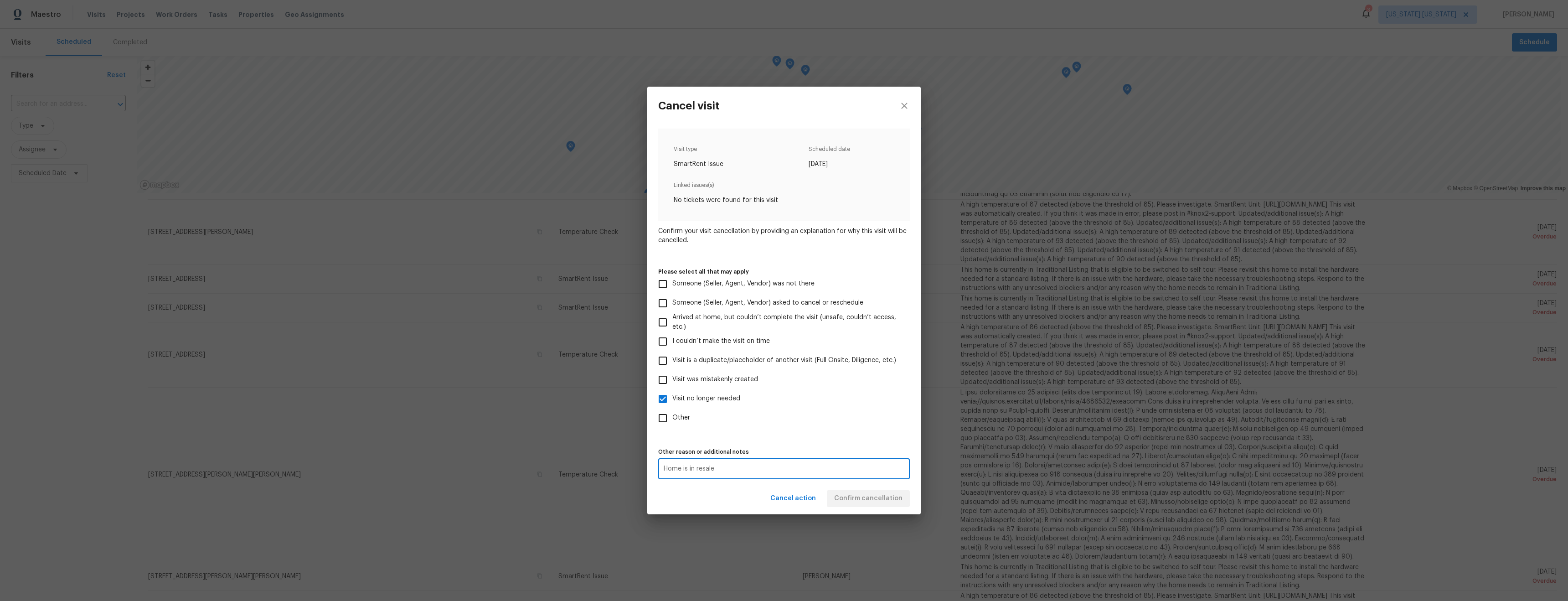
checkbox input "true"
click at [740, 468] on textarea "Home is in resale" at bounding box center [783, 469] width 240 height 6
type textarea "Home is in resale and duplicate visit"
click at [897, 500] on span "Confirm cancellation" at bounding box center [868, 498] width 68 height 12
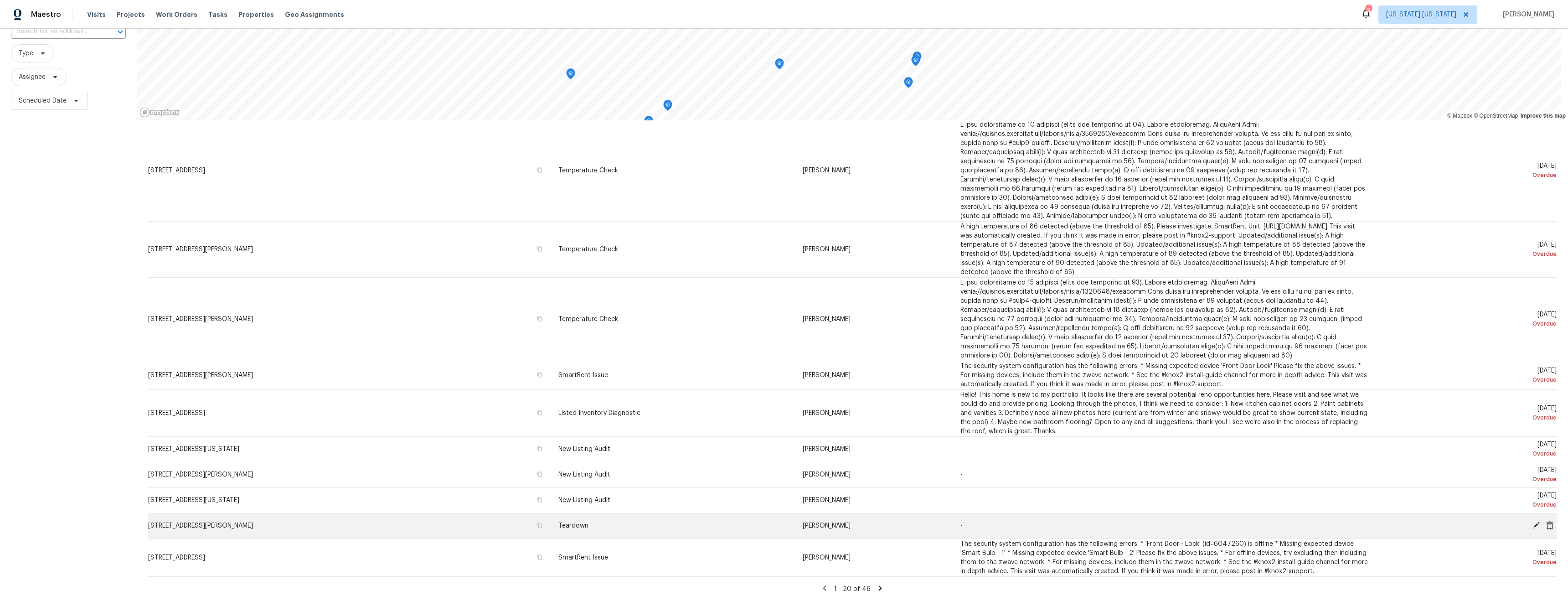
scroll to position [79, 0]
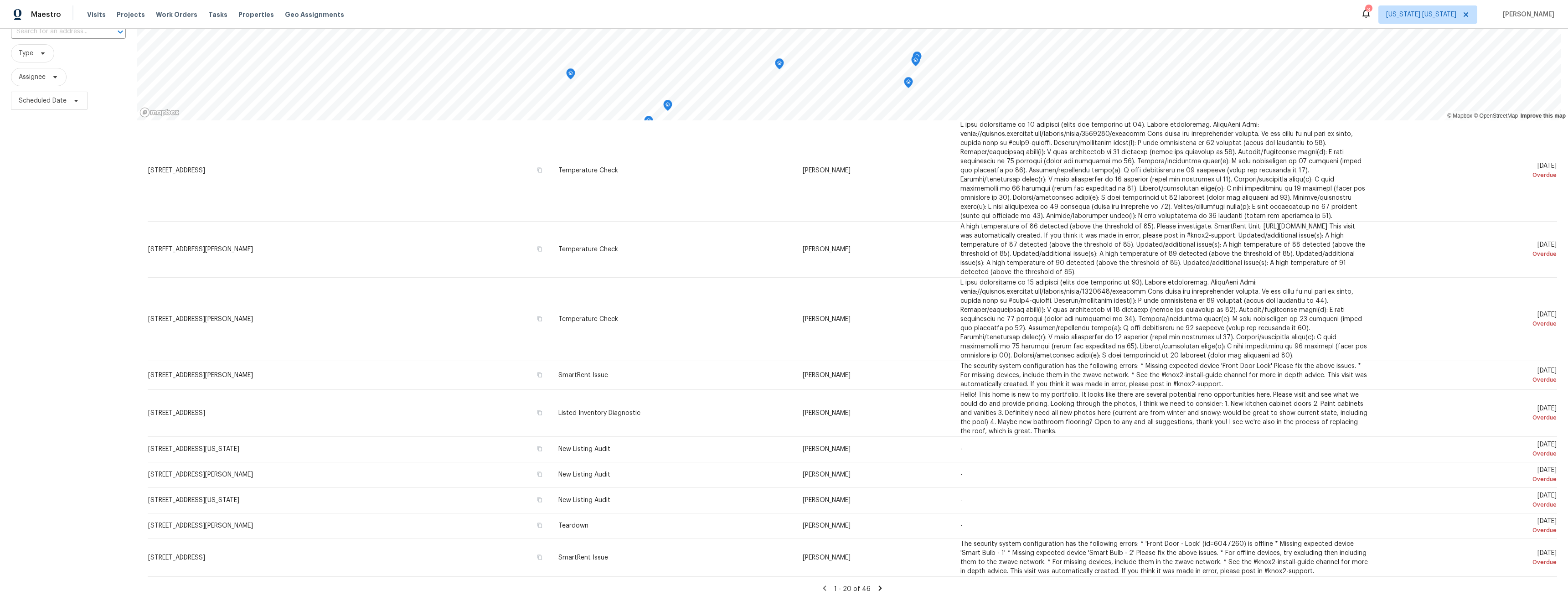
click at [876, 584] on icon at bounding box center [880, 588] width 8 height 8
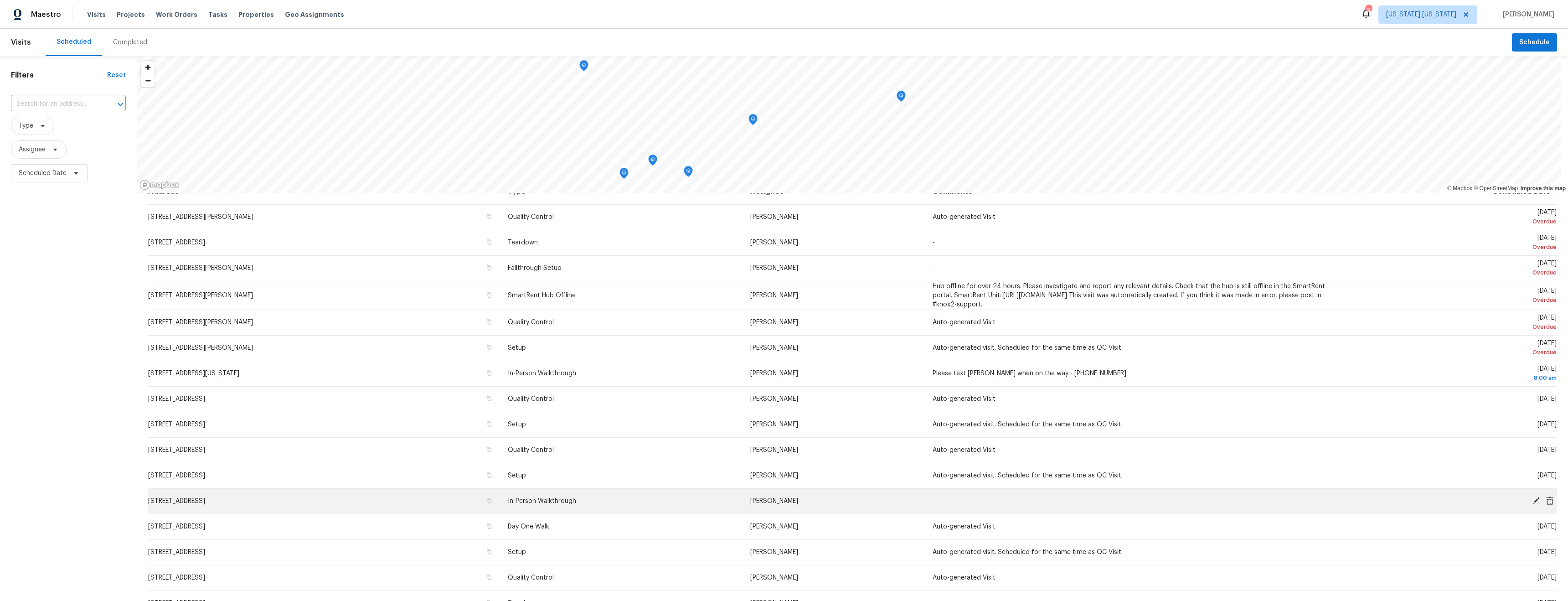
scroll to position [0, 0]
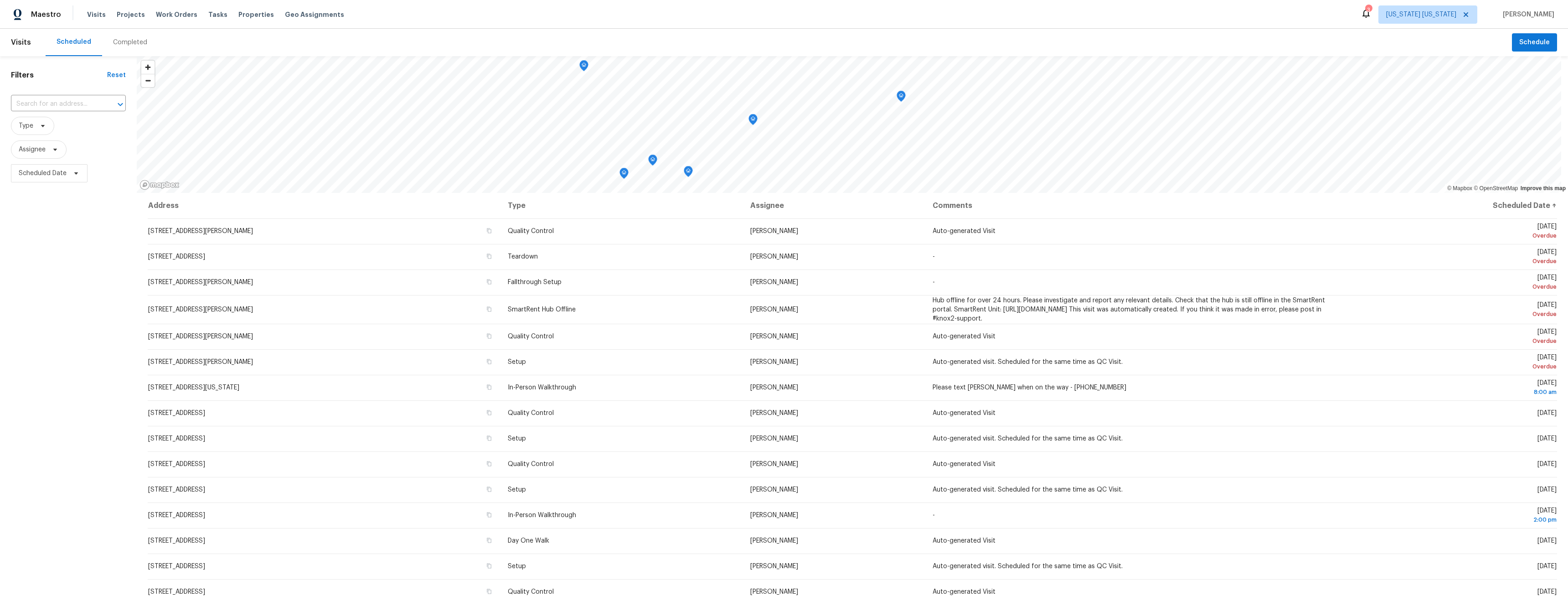
click at [78, 258] on div "Filters Reset ​ Type Assignee Scheduled Date" at bounding box center [68, 365] width 137 height 617
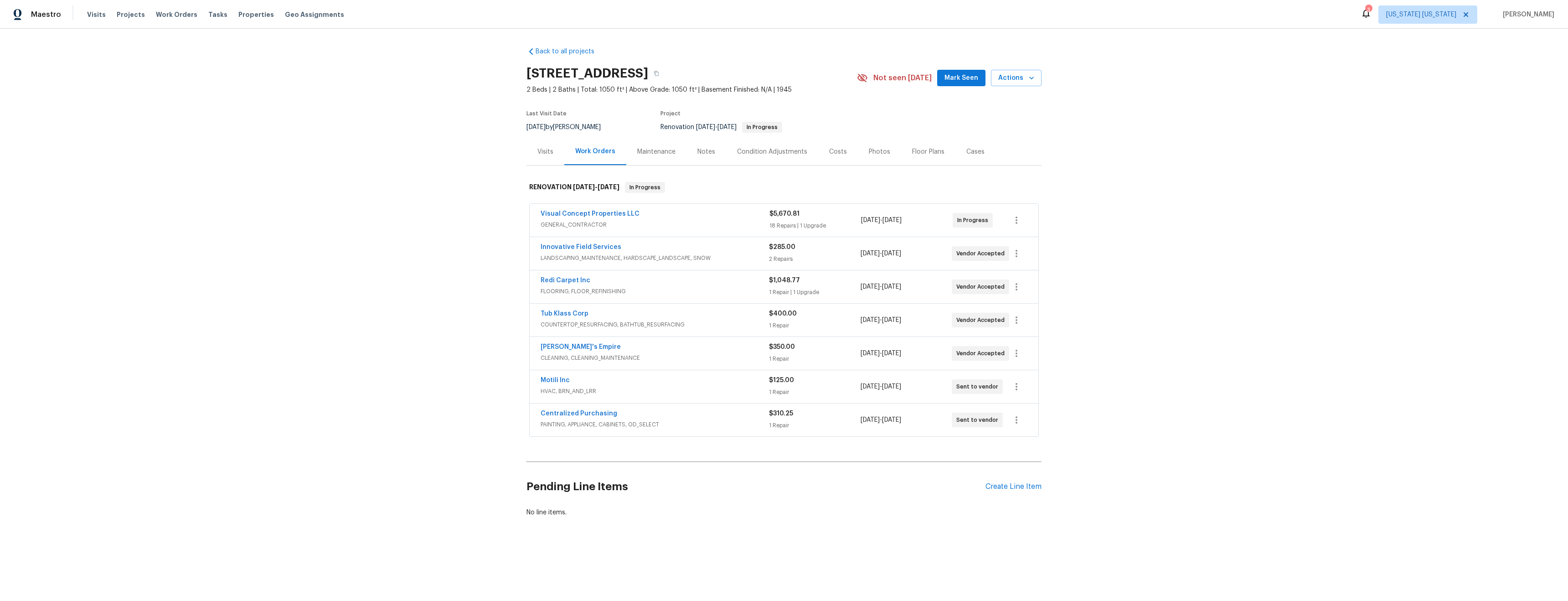
click at [253, 19] on div "Visits Projects Work Orders Tasks Properties Geo Assignments" at bounding box center [221, 15] width 268 height 18
click at [243, 13] on span "Properties" at bounding box center [256, 14] width 35 height 9
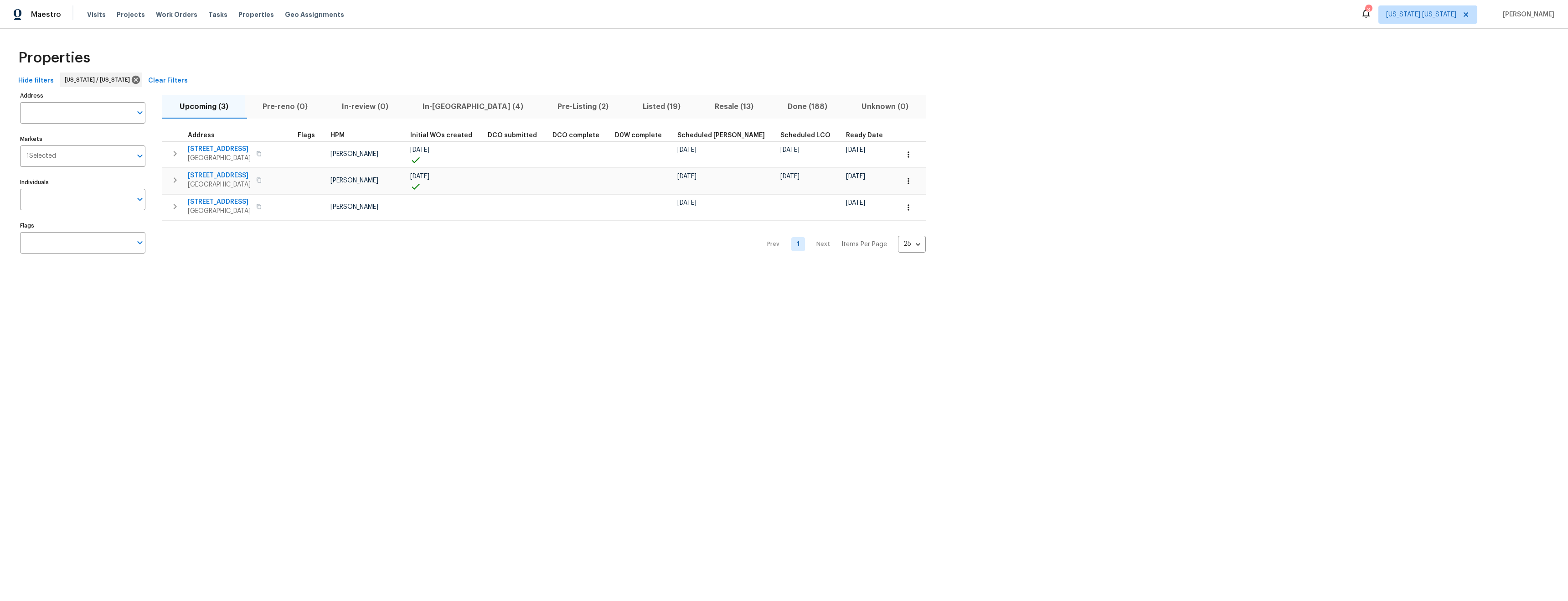
click at [631, 107] on span "Listed (19)" at bounding box center [662, 107] width 61 height 13
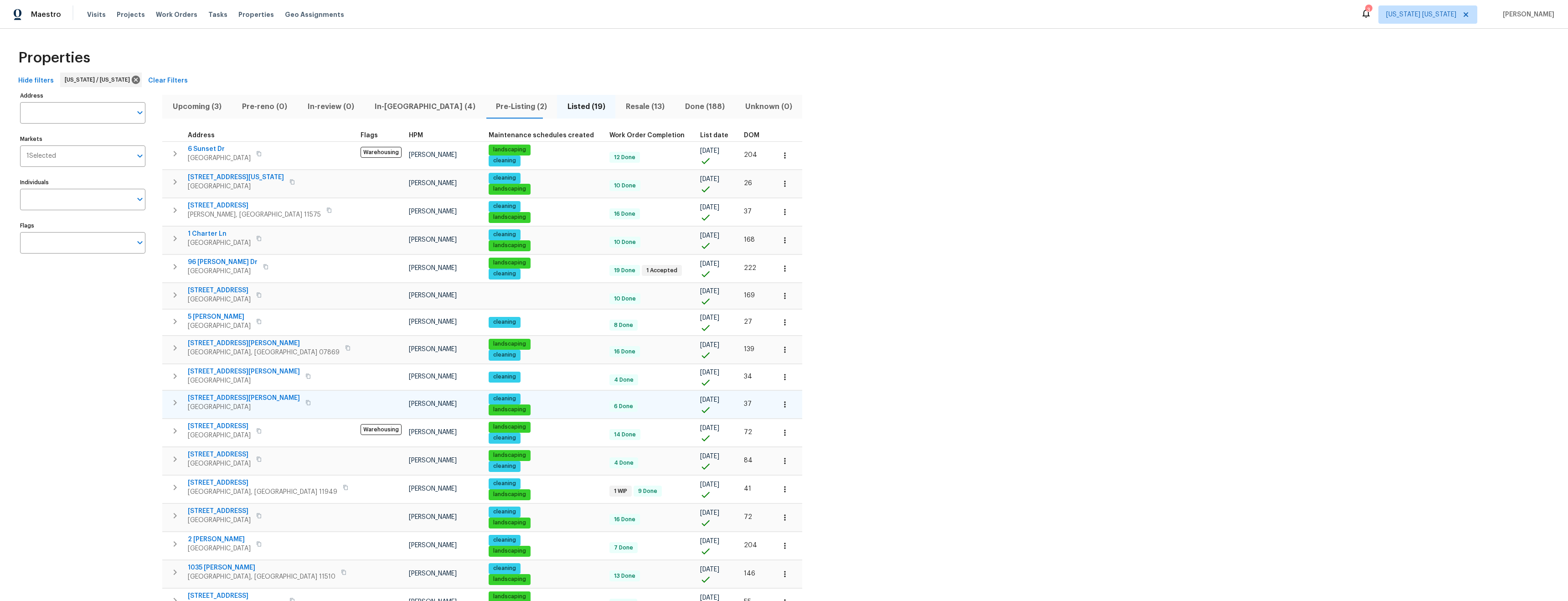
scroll to position [13, 0]
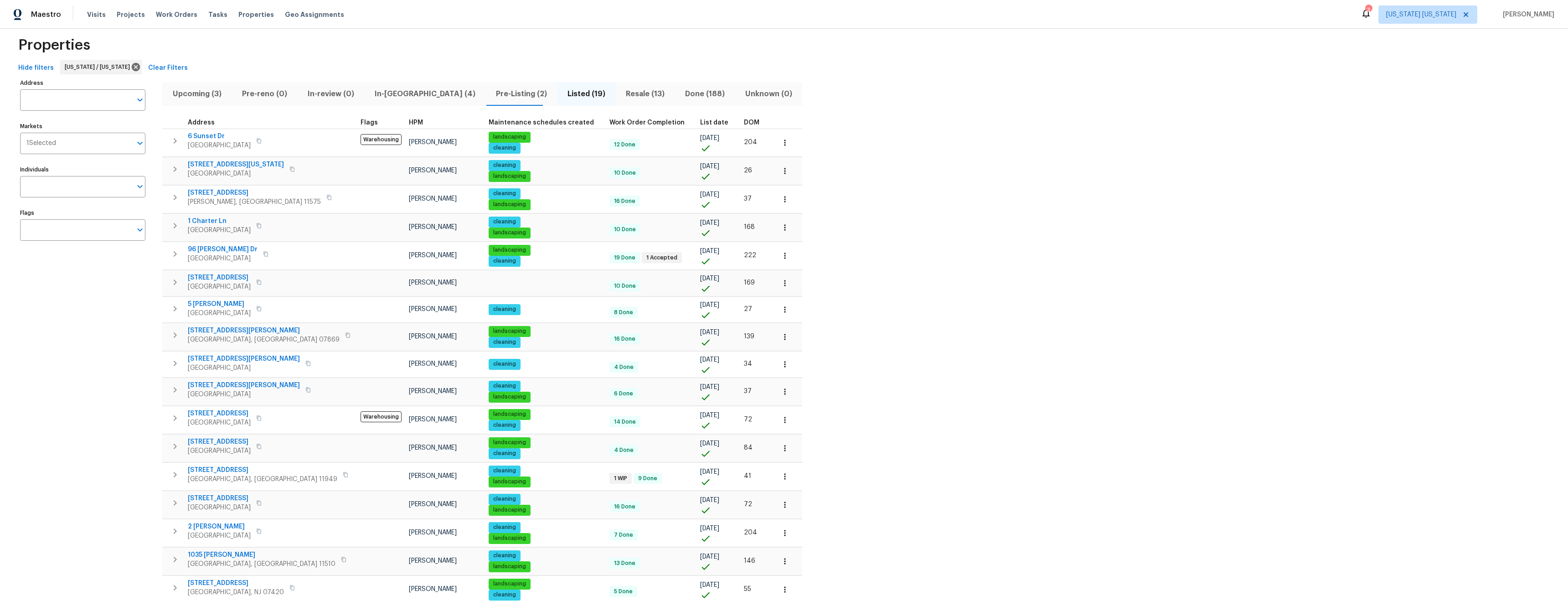
click at [621, 96] on span "Resale (13)" at bounding box center [645, 94] width 48 height 13
